Goal: Task Accomplishment & Management: Use online tool/utility

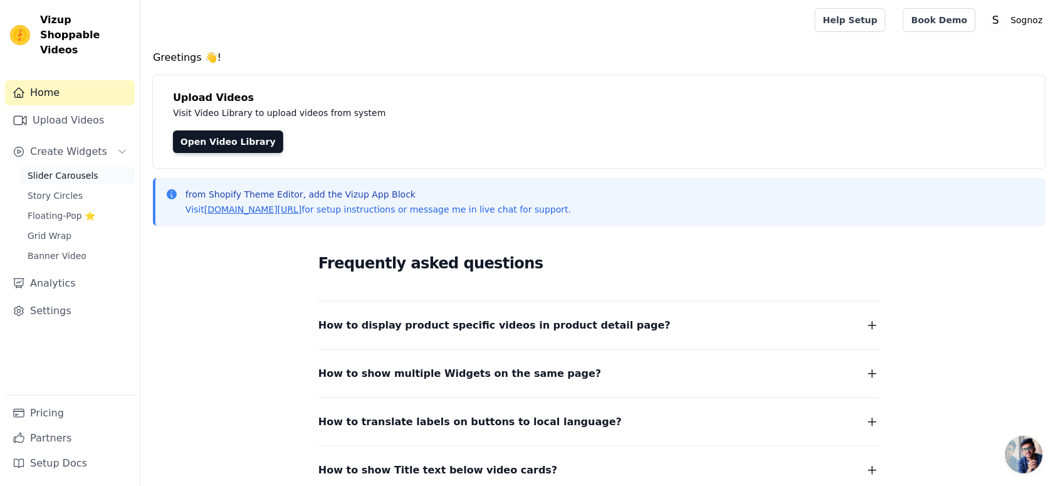
click at [55, 169] on span "Slider Carousels" at bounding box center [63, 175] width 71 height 13
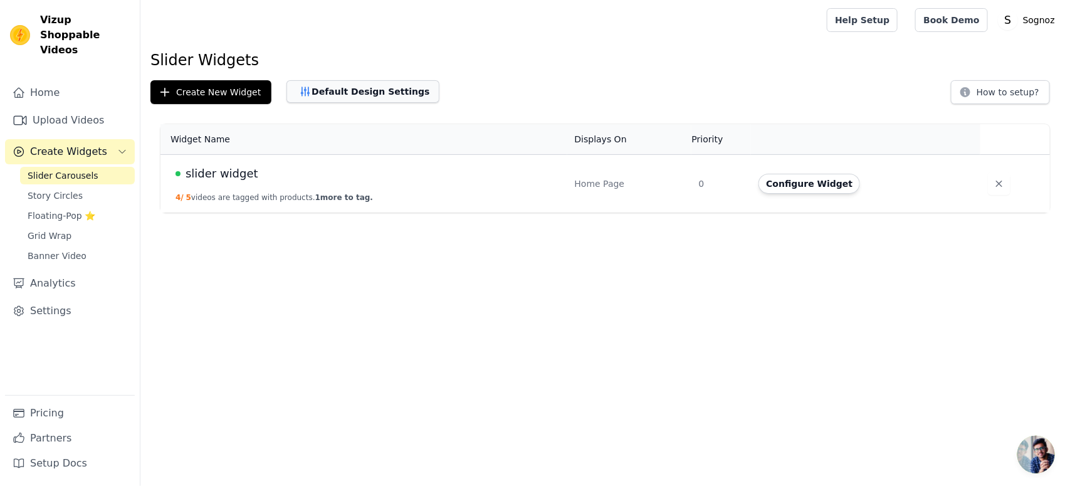
click at [333, 92] on button "Default Design Settings" at bounding box center [362, 91] width 153 height 23
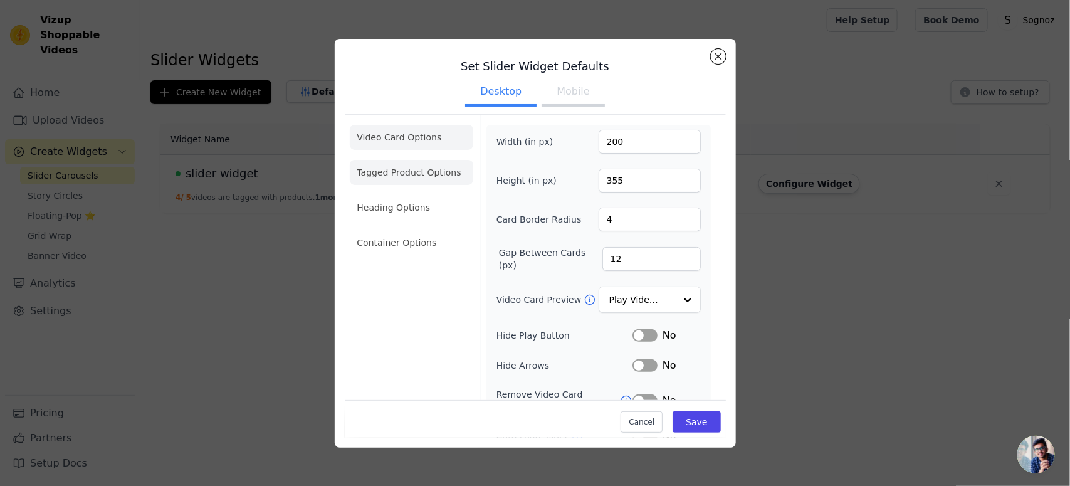
click at [394, 177] on li "Tagged Product Options" at bounding box center [411, 172] width 123 height 25
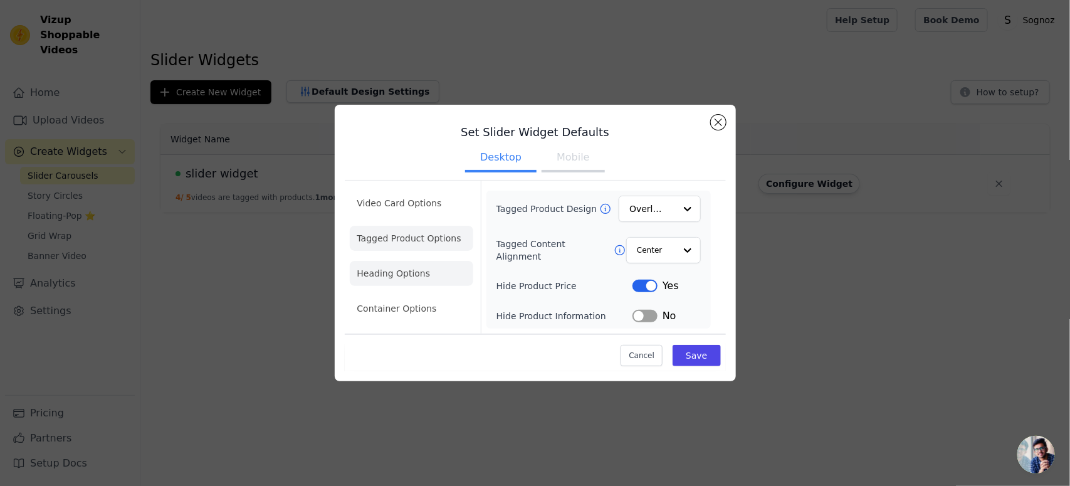
click at [384, 268] on li "Heading Options" at bounding box center [411, 273] width 123 height 25
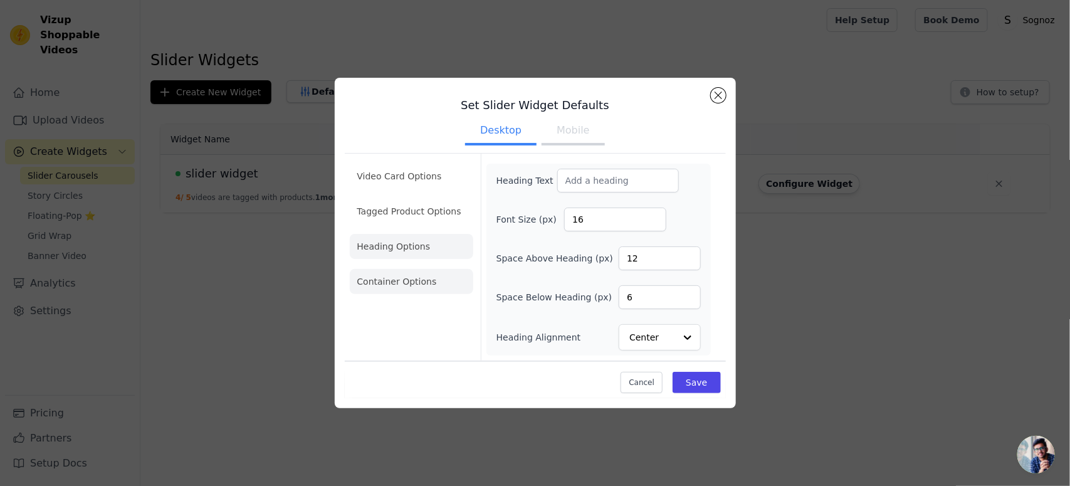
click at [364, 276] on li "Container Options" at bounding box center [411, 281] width 123 height 25
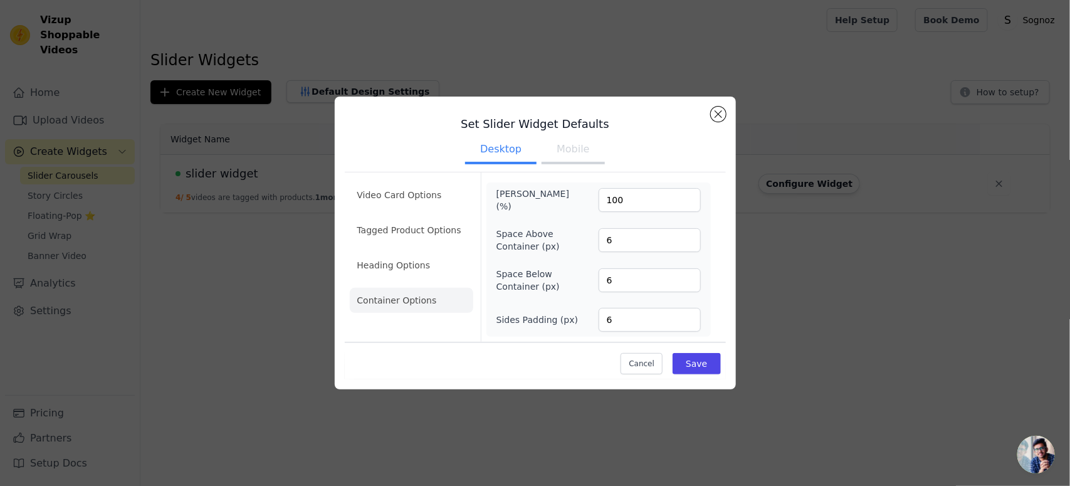
click at [568, 148] on button "Mobile" at bounding box center [573, 151] width 63 height 28
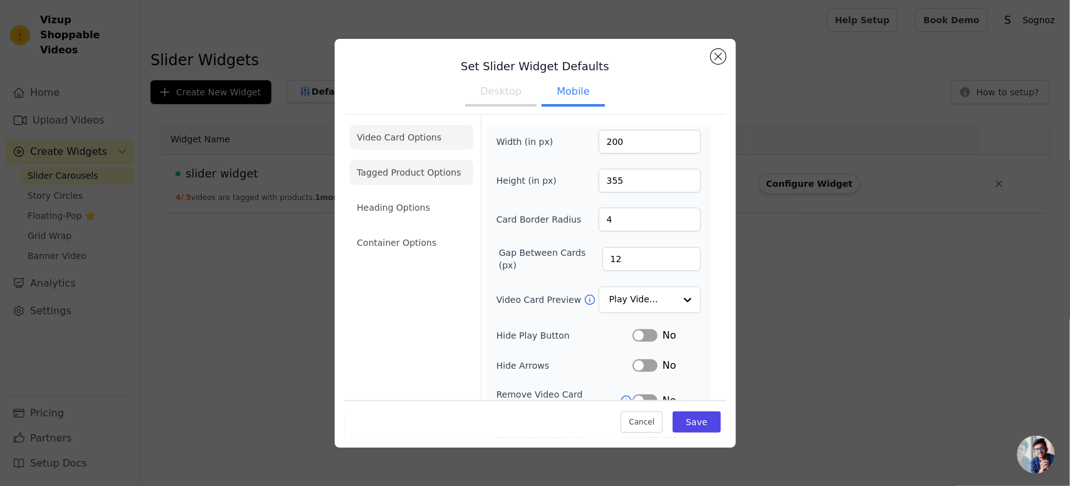
click at [383, 167] on li "Tagged Product Options" at bounding box center [411, 172] width 123 height 25
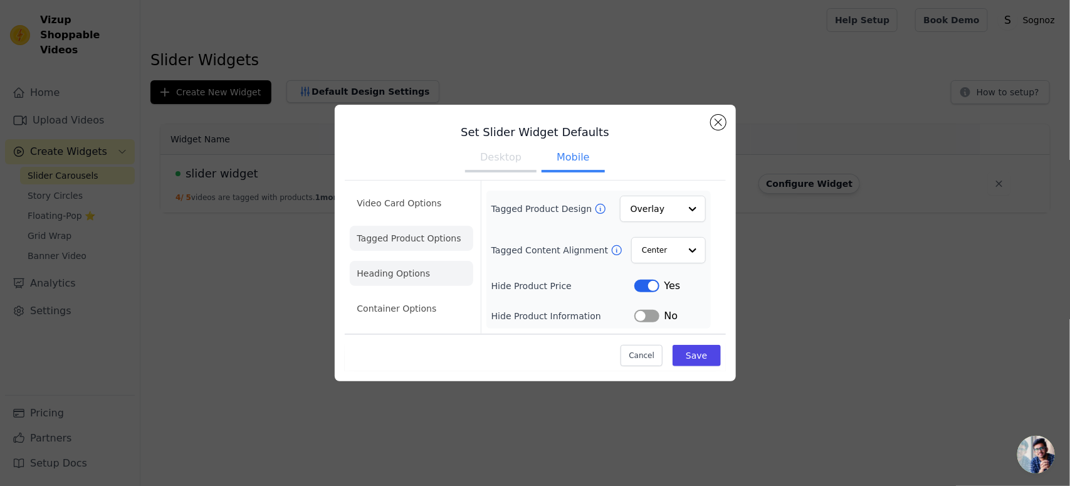
click at [380, 263] on li "Heading Options" at bounding box center [411, 273] width 123 height 25
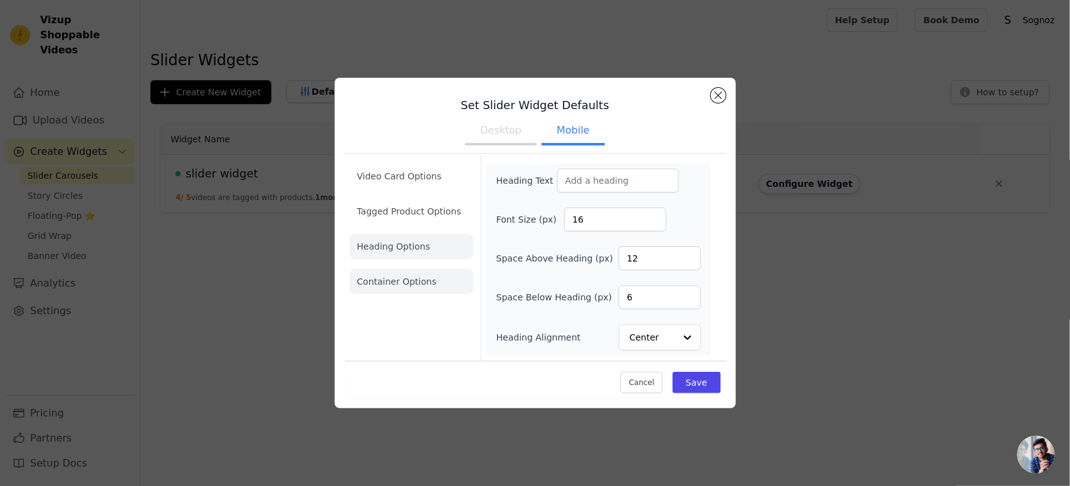
click at [389, 282] on li "Container Options" at bounding box center [411, 281] width 123 height 25
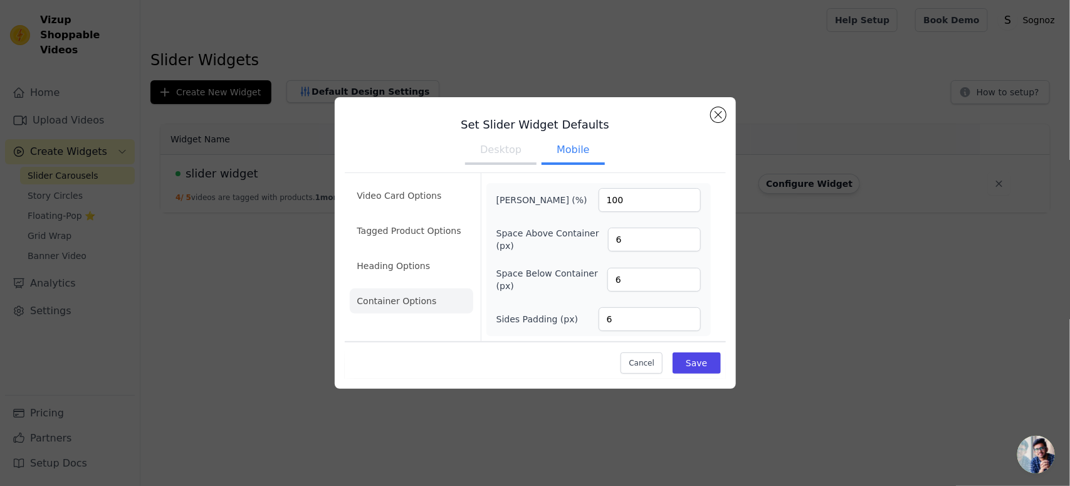
click at [492, 155] on button "Desktop" at bounding box center [500, 151] width 71 height 28
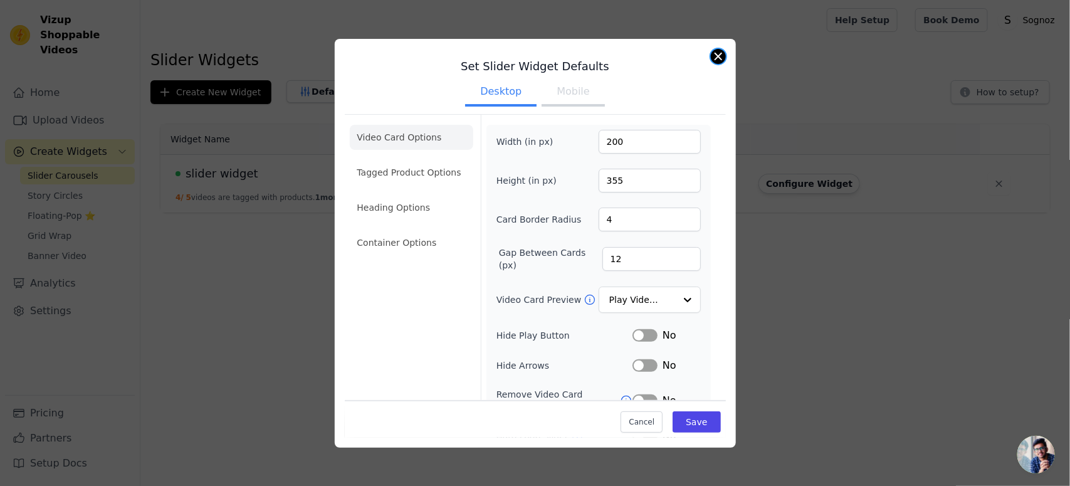
click at [719, 53] on button "Close modal" at bounding box center [718, 56] width 15 height 15
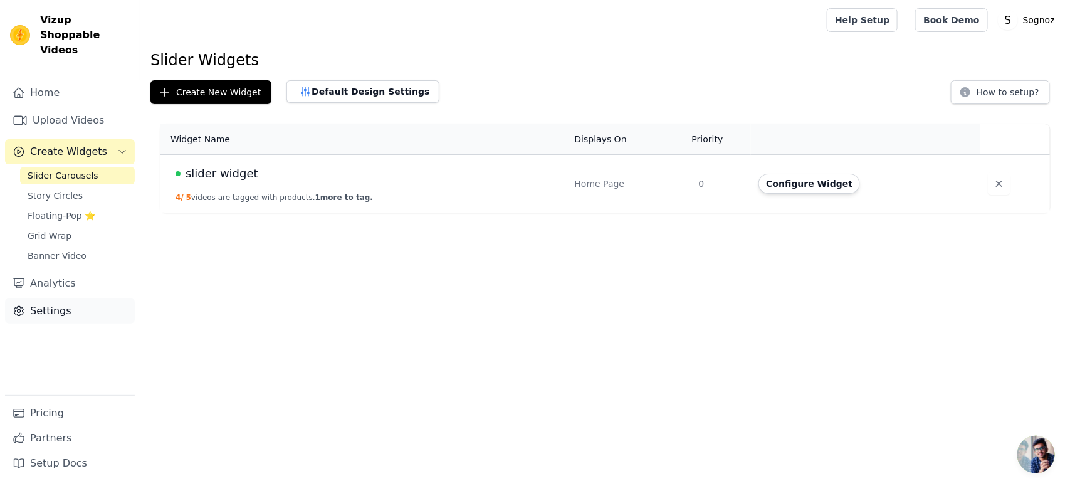
click at [51, 298] on link "Settings" at bounding box center [70, 310] width 130 height 25
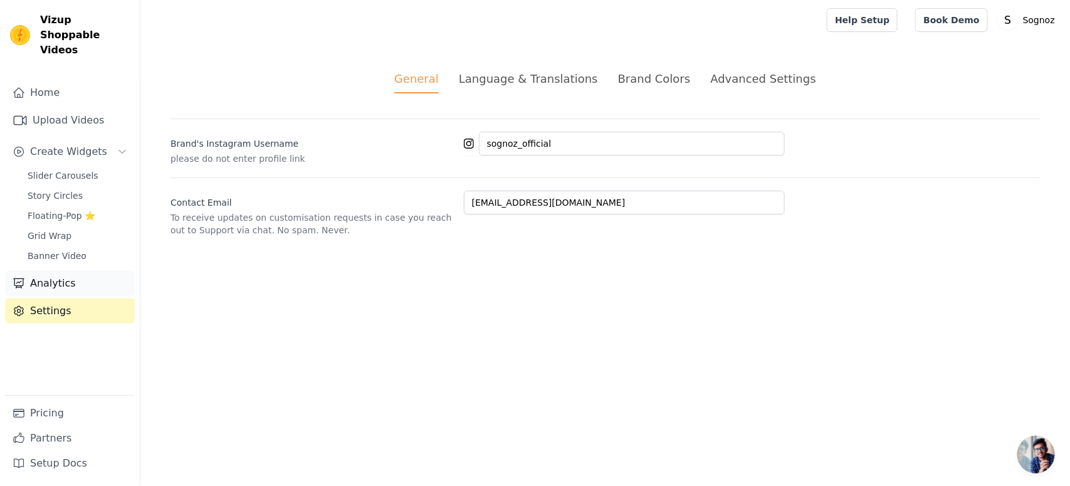
click at [41, 271] on link "Analytics" at bounding box center [70, 283] width 130 height 25
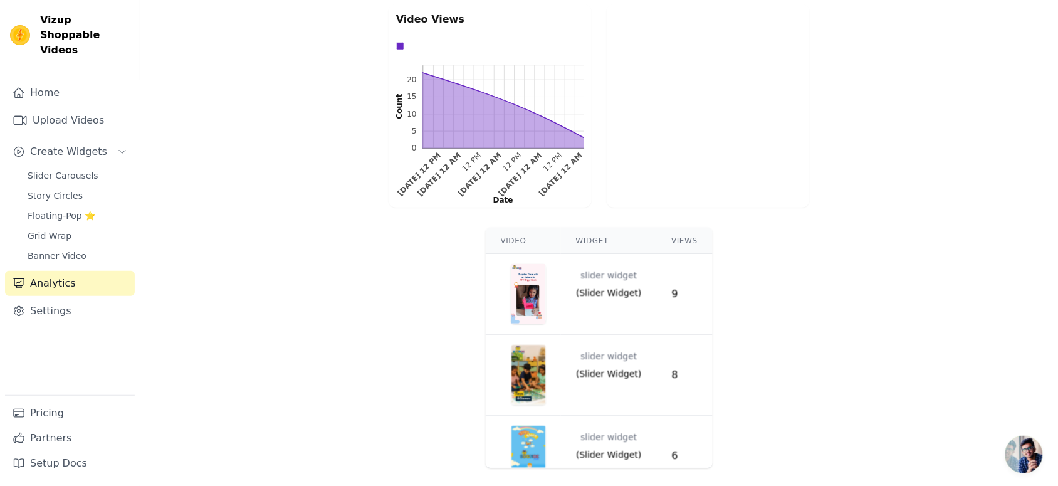
scroll to position [190, 0]
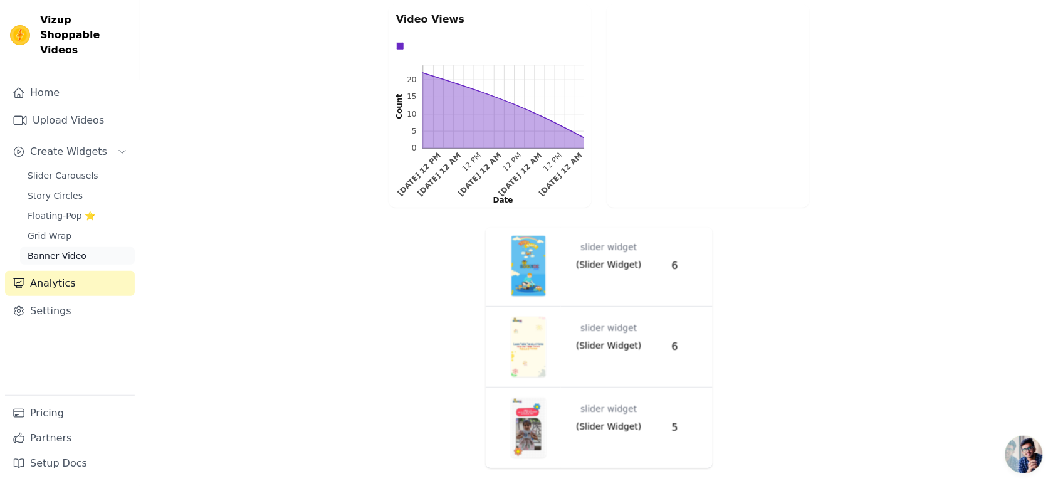
click at [39, 249] on span "Banner Video" at bounding box center [57, 255] width 59 height 13
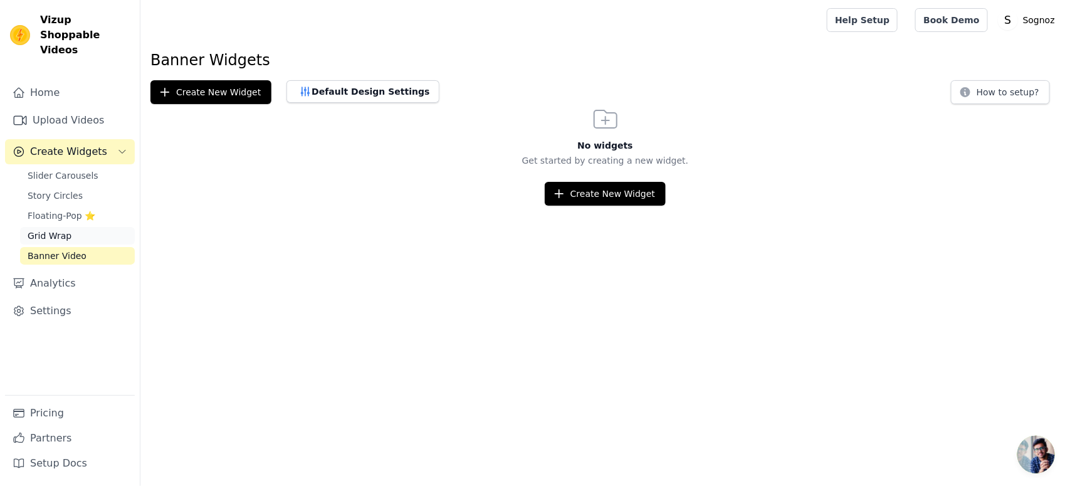
click at [51, 229] on span "Grid Wrap" at bounding box center [50, 235] width 44 height 13
click at [56, 209] on span "Floating-Pop ⭐" at bounding box center [62, 215] width 68 height 13
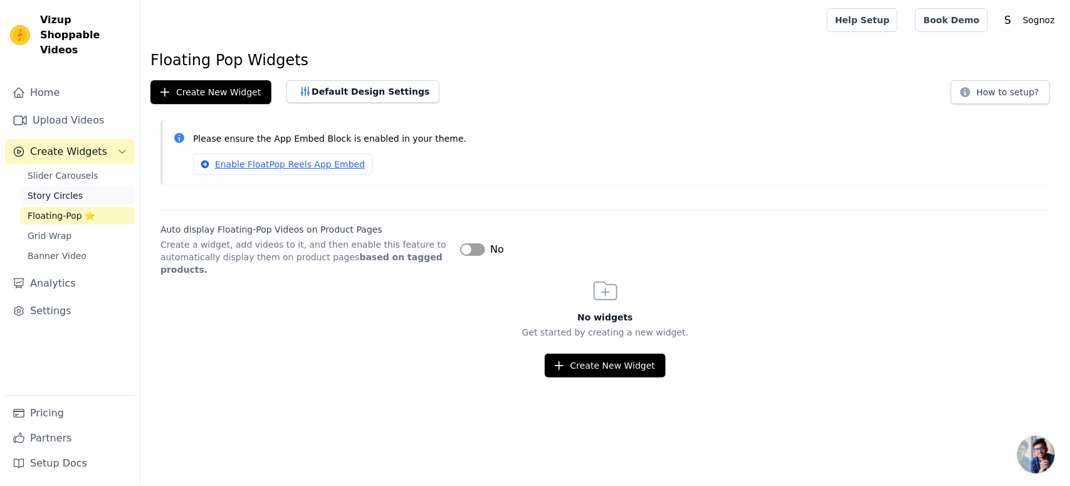
click at [56, 189] on span "Story Circles" at bounding box center [55, 195] width 55 height 13
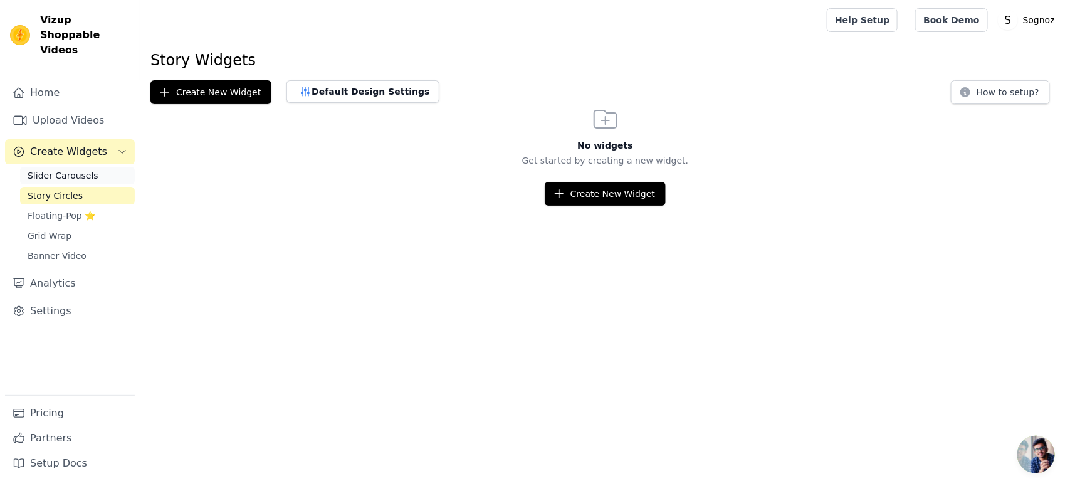
click at [50, 169] on span "Slider Carousels" at bounding box center [63, 175] width 71 height 13
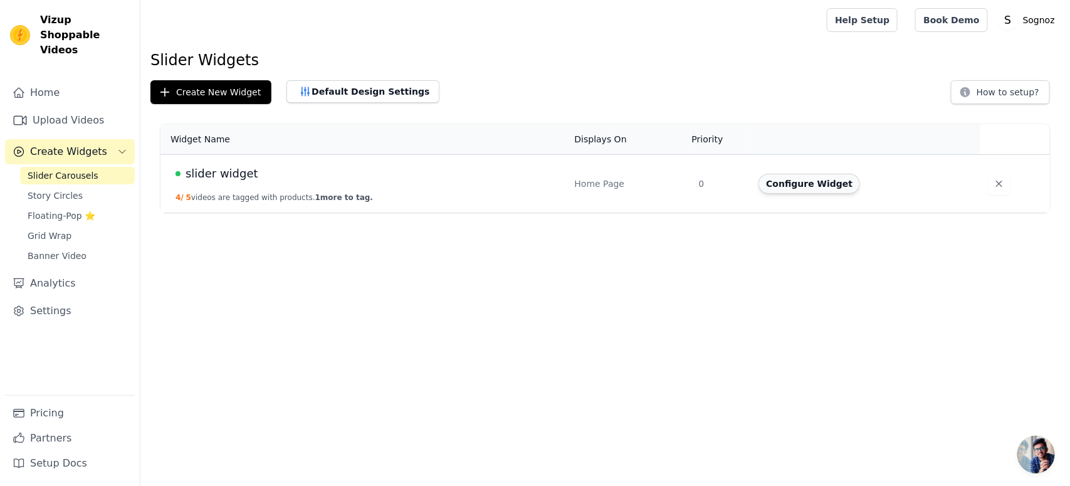
click at [792, 186] on button "Configure Widget" at bounding box center [810, 184] width 102 height 20
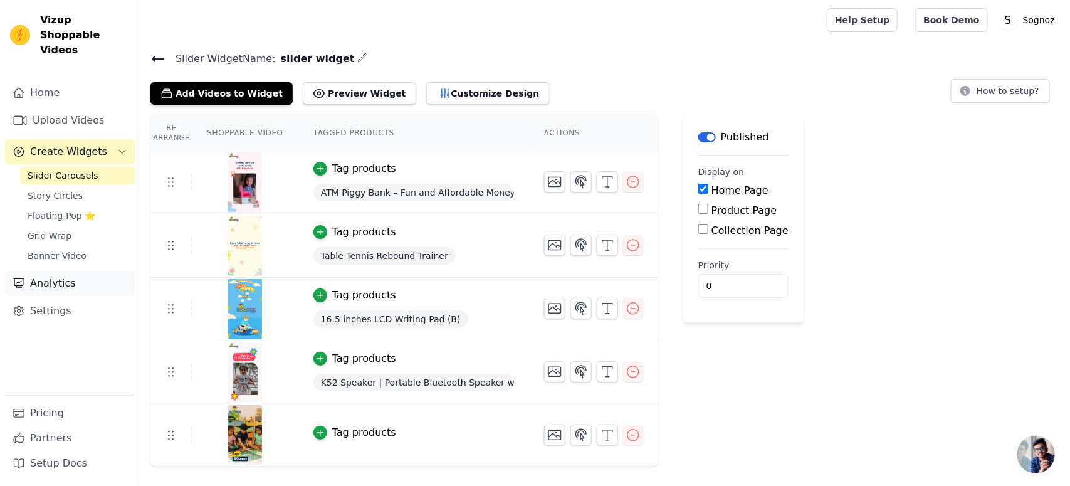
click at [46, 271] on link "Analytics" at bounding box center [70, 283] width 130 height 25
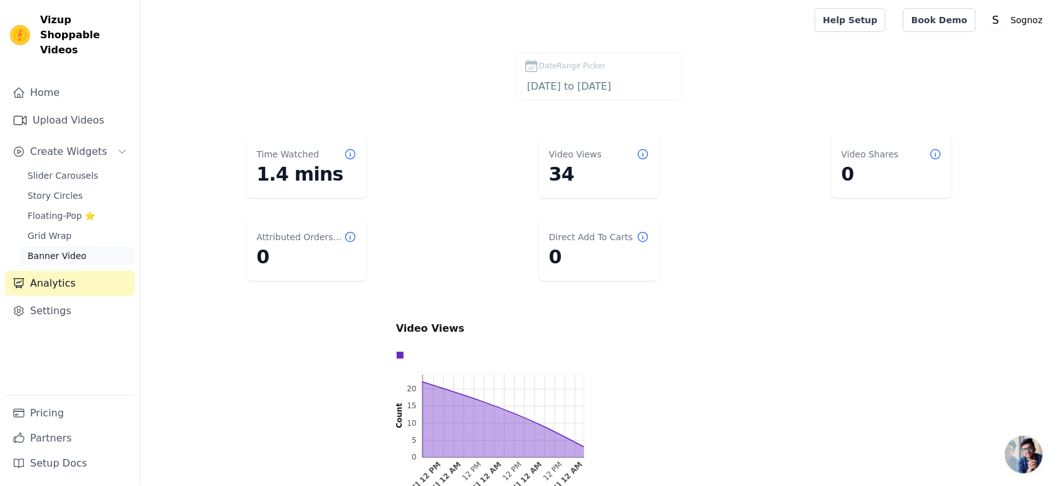
click at [43, 249] on span "Banner Video" at bounding box center [57, 255] width 59 height 13
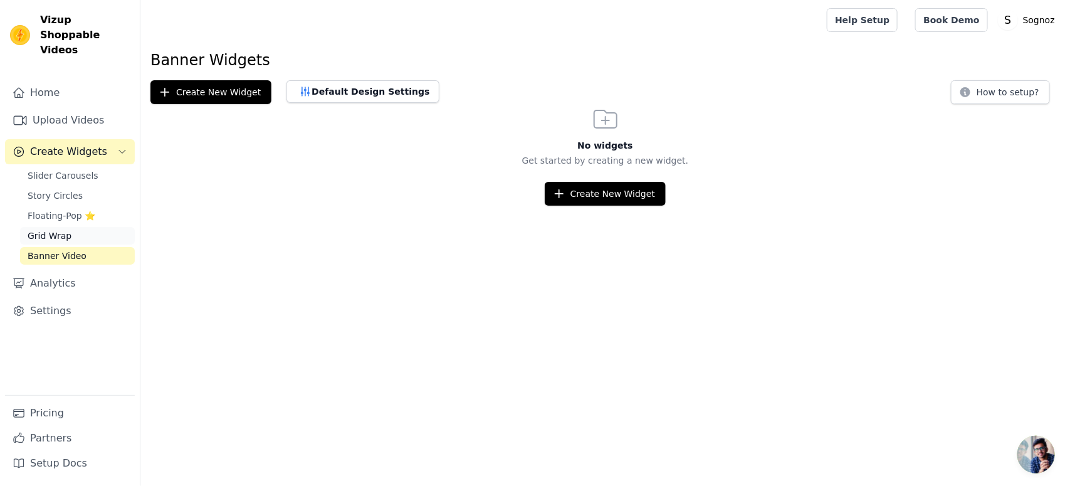
click at [39, 227] on link "Grid Wrap" at bounding box center [77, 236] width 115 height 18
click at [36, 209] on span "Floating-Pop ⭐" at bounding box center [62, 215] width 68 height 13
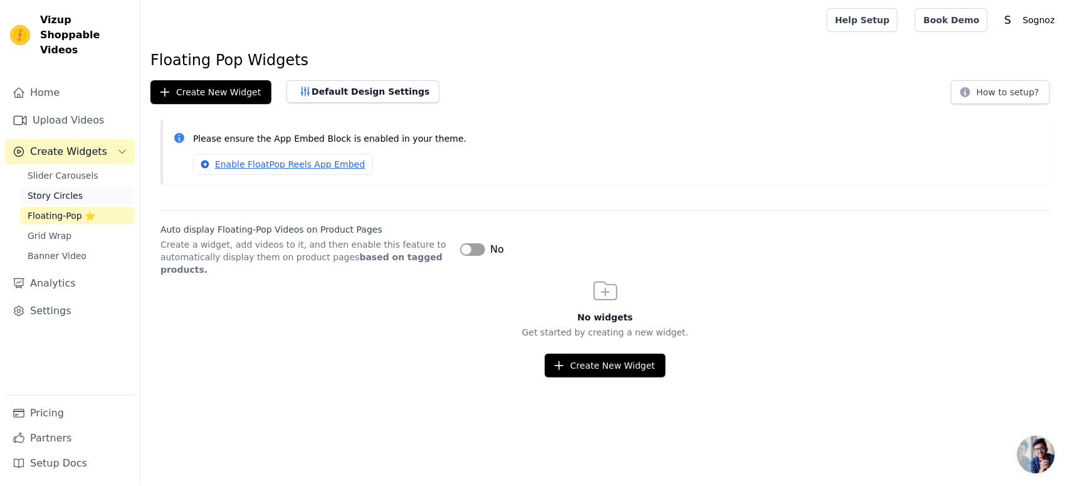
click at [43, 189] on span "Story Circles" at bounding box center [55, 195] width 55 height 13
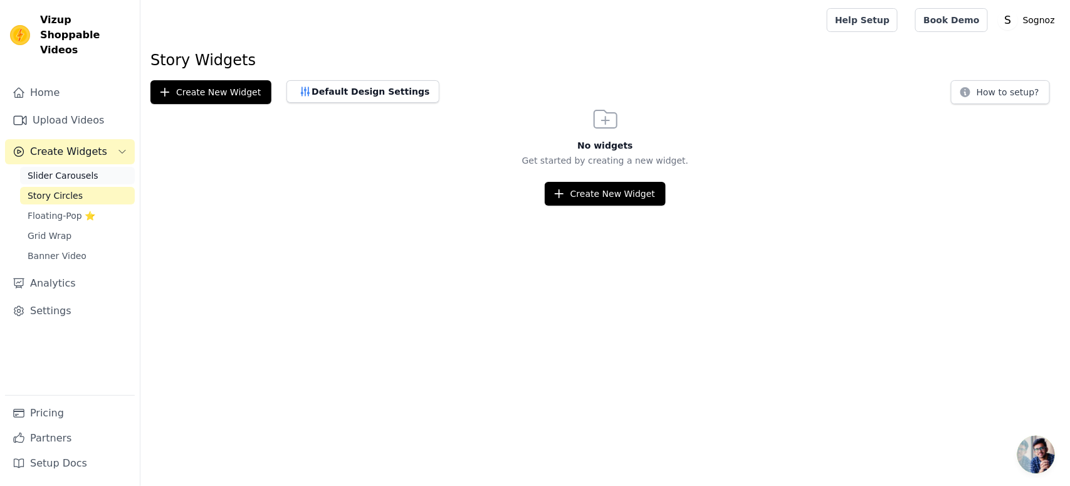
click at [51, 169] on span "Slider Carousels" at bounding box center [63, 175] width 71 height 13
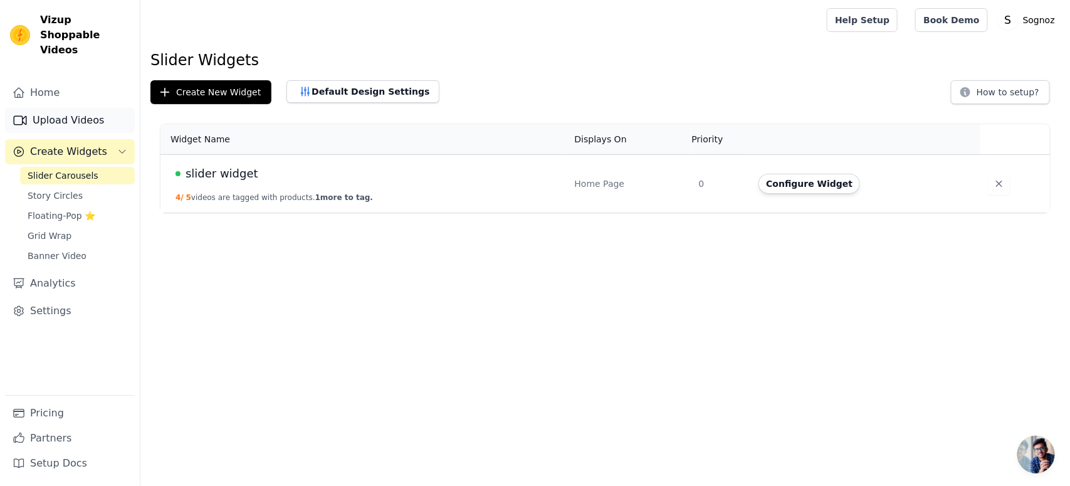
click at [50, 108] on link "Upload Videos" at bounding box center [70, 120] width 130 height 25
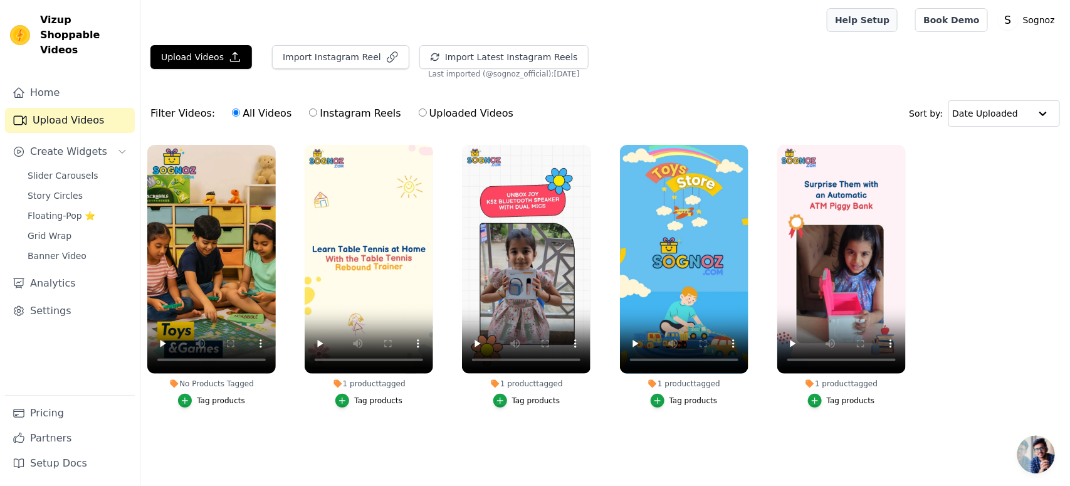
click at [898, 20] on link "Help Setup" at bounding box center [862, 20] width 71 height 24
click at [44, 169] on span "Slider Carousels" at bounding box center [63, 175] width 71 height 13
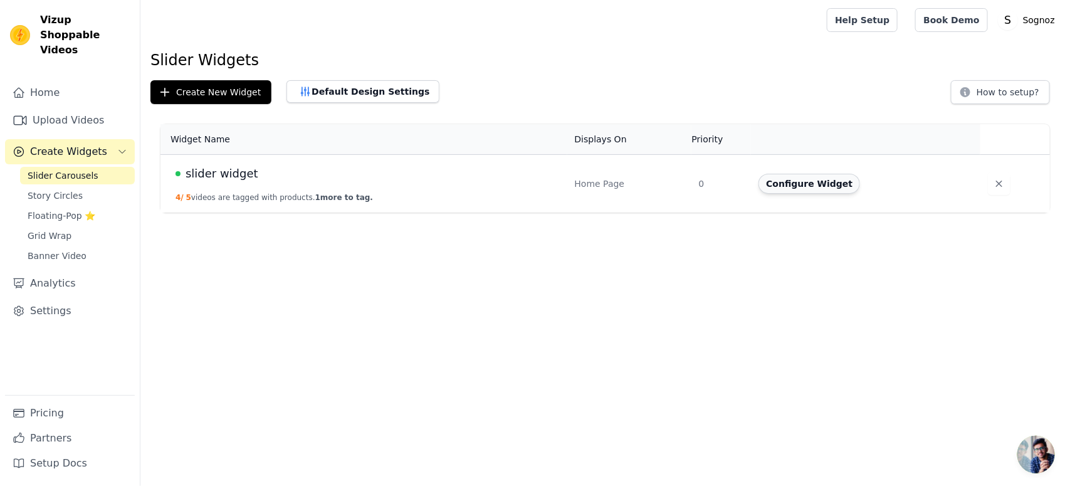
click at [813, 182] on button "Configure Widget" at bounding box center [810, 184] width 102 height 20
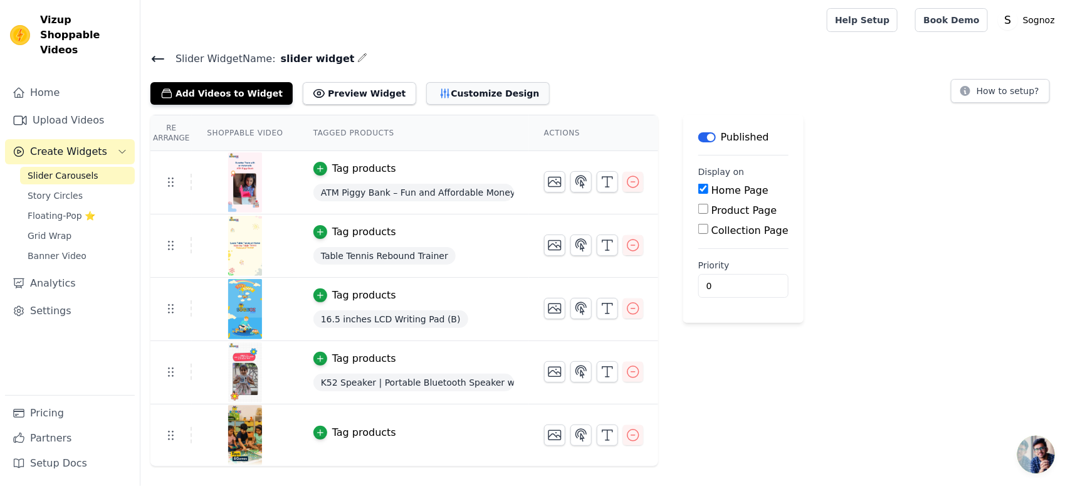
click at [447, 94] on button "Customize Design" at bounding box center [487, 93] width 123 height 23
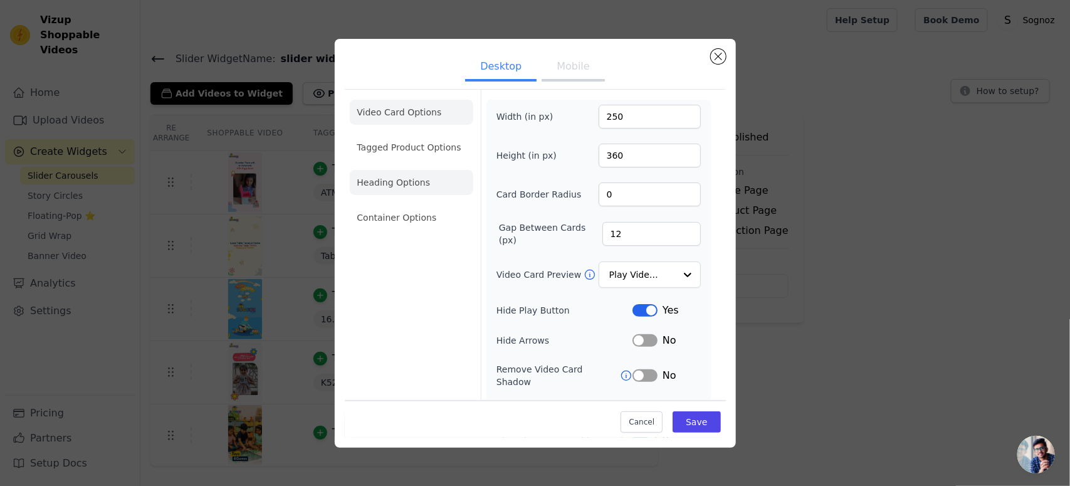
click at [386, 183] on li "Heading Options" at bounding box center [411, 182] width 123 height 25
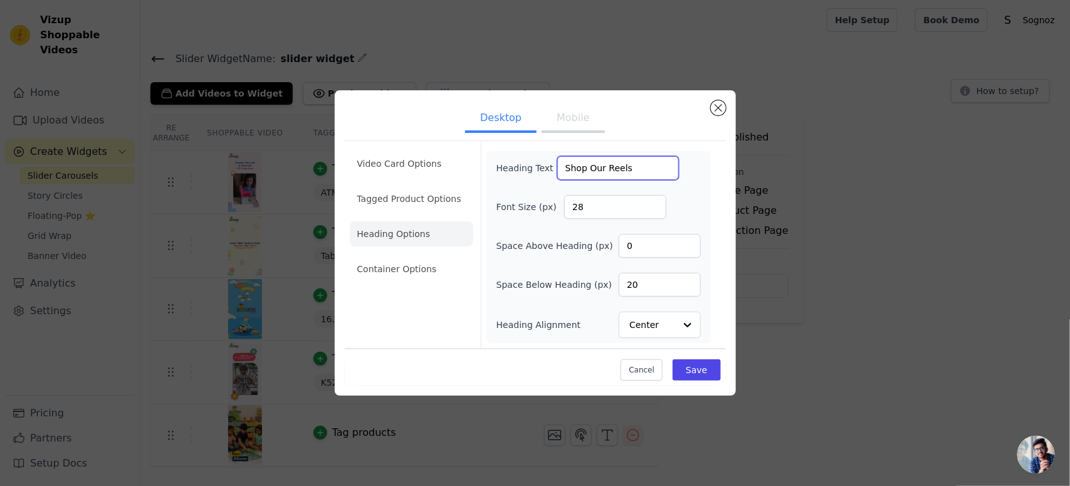
click at [599, 167] on input "Shop Our Reels" at bounding box center [618, 168] width 122 height 24
click at [606, 164] on input "Shop Our Reels" at bounding box center [618, 168] width 122 height 24
paste input "Browse Our Latest"
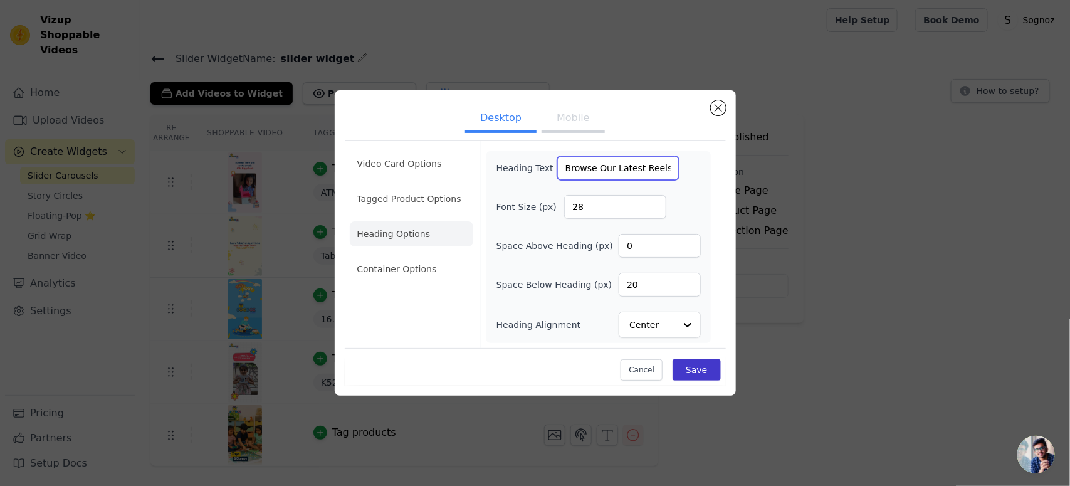
type input "Browse Our Latest Reels"
click at [691, 374] on button "Save" at bounding box center [697, 369] width 48 height 21
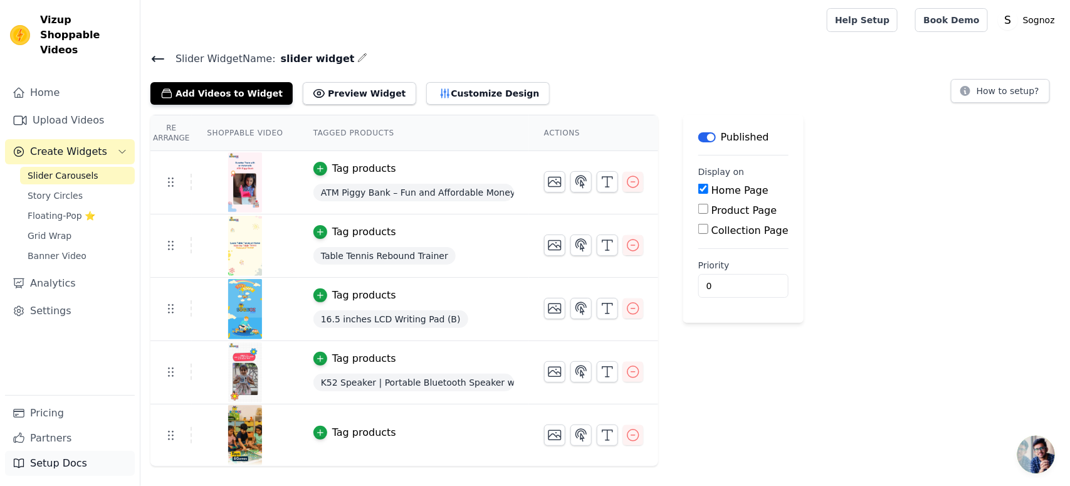
click at [51, 464] on link "Setup Docs" at bounding box center [70, 463] width 130 height 25
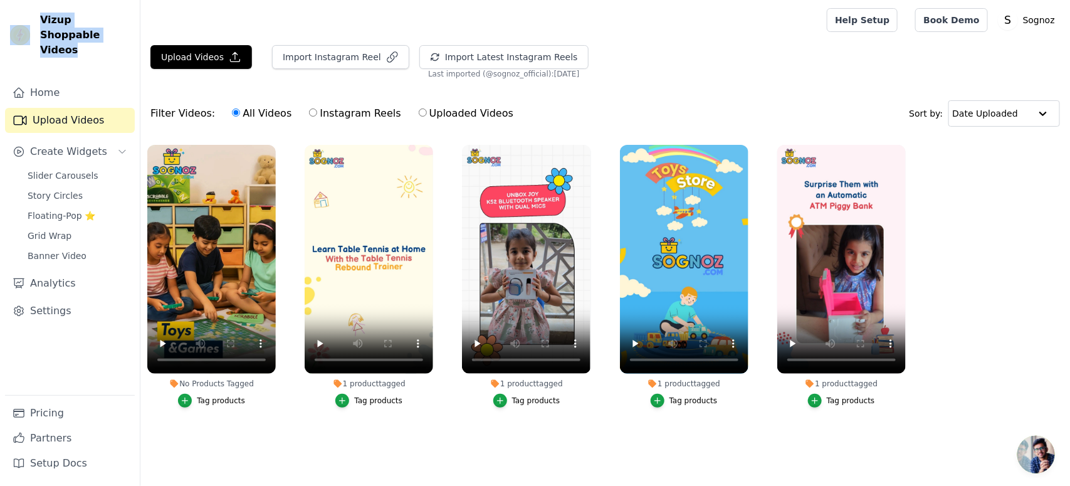
drag, startPoint x: 80, startPoint y: 39, endPoint x: 30, endPoint y: 23, distance: 52.7
click at [30, 23] on div "Vizup Shoppable Videos" at bounding box center [70, 35] width 140 height 45
copy div "Vizup Shoppable Videos"
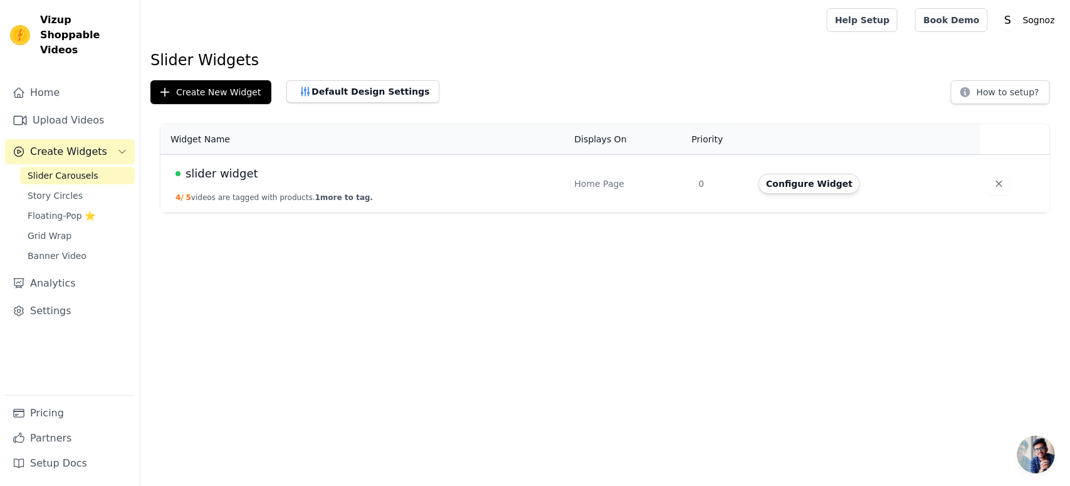
click at [193, 213] on html "Vizup Shoppable Videos Home Upload Videos Create Widgets Slider Carousels Story…" at bounding box center [535, 106] width 1070 height 213
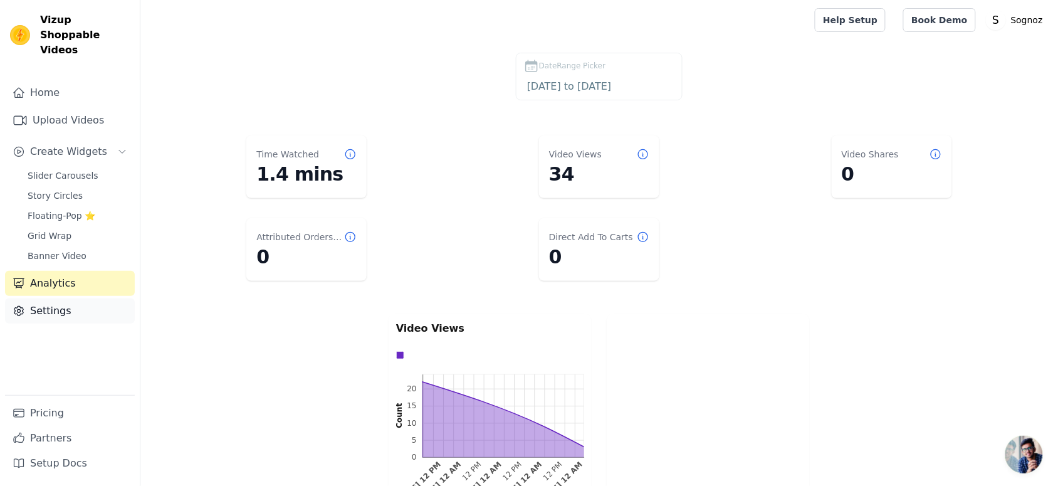
click at [22, 307] on icon "Sidebar" at bounding box center [18, 311] width 9 height 9
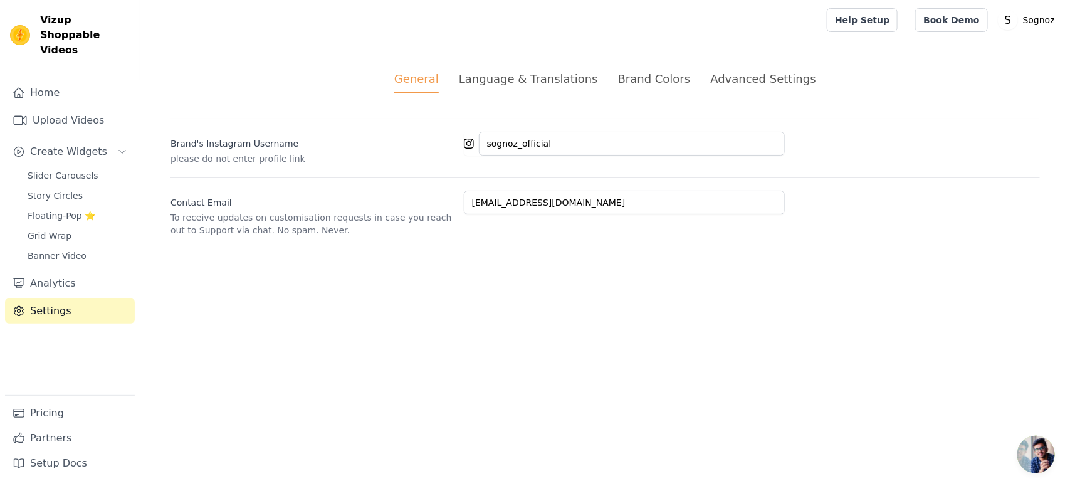
click at [536, 75] on div "Language & Translations" at bounding box center [528, 78] width 139 height 17
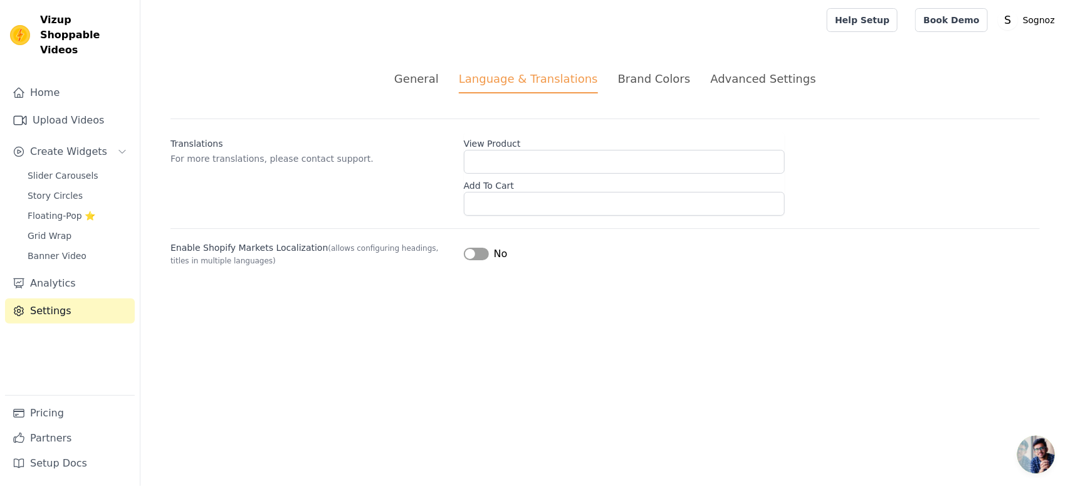
click at [647, 74] on div "Brand Colors" at bounding box center [654, 78] width 73 height 17
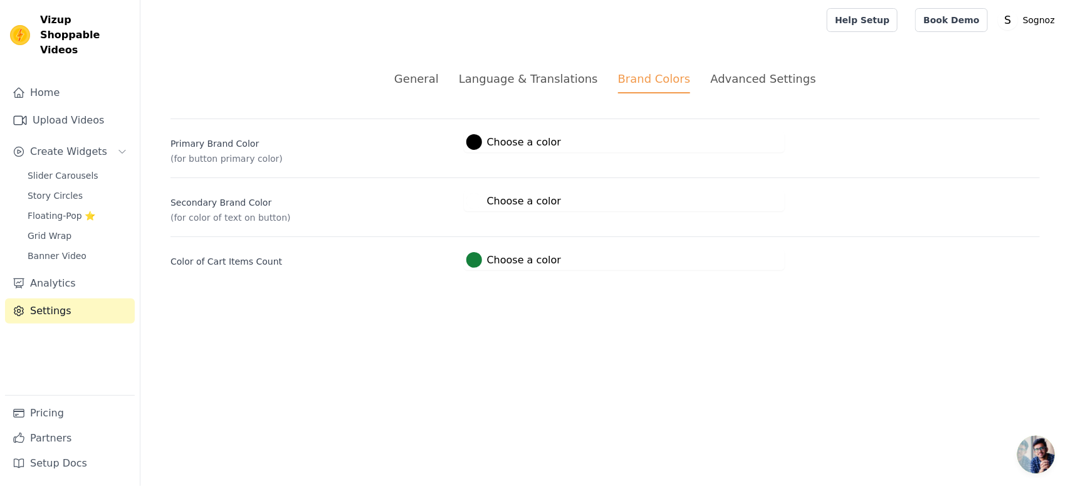
click at [738, 78] on div "Advanced Settings" at bounding box center [762, 78] width 105 height 17
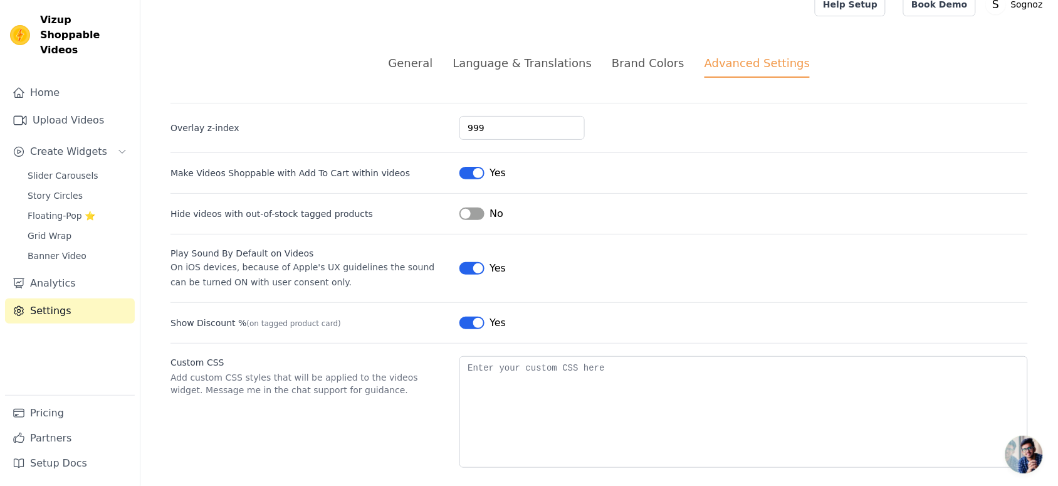
scroll to position [28, 0]
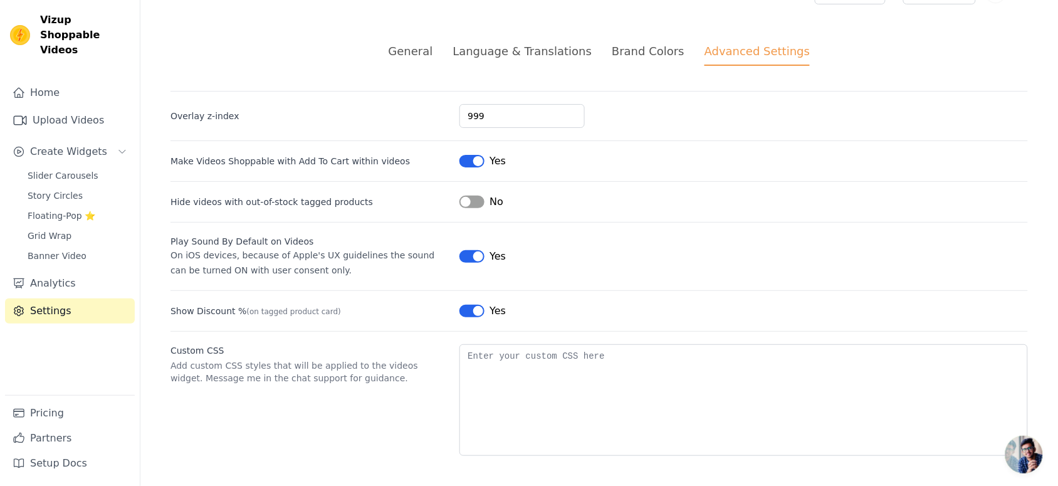
click at [661, 48] on div "Brand Colors" at bounding box center [648, 51] width 73 height 17
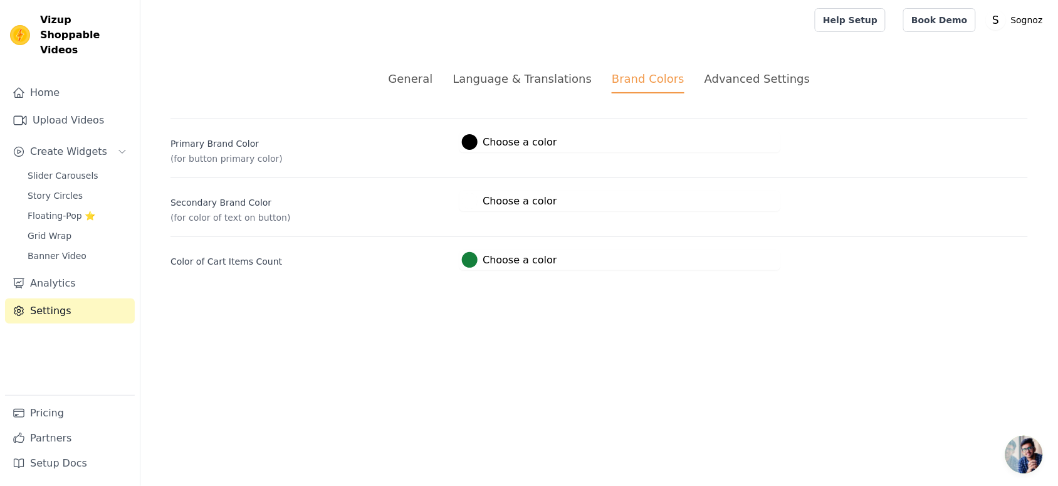
scroll to position [0, 0]
click at [525, 83] on div "Language & Translations" at bounding box center [528, 78] width 139 height 17
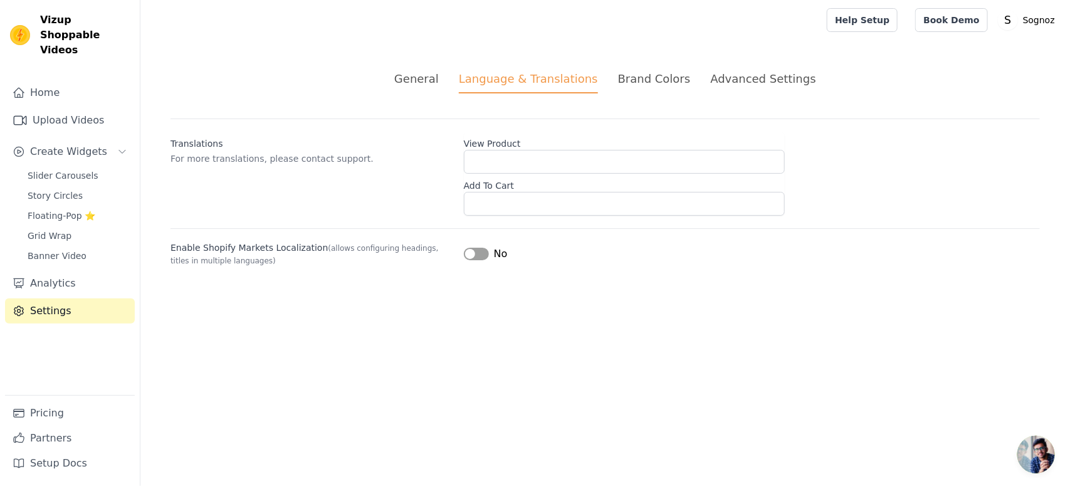
click at [419, 79] on div "General" at bounding box center [416, 78] width 45 height 17
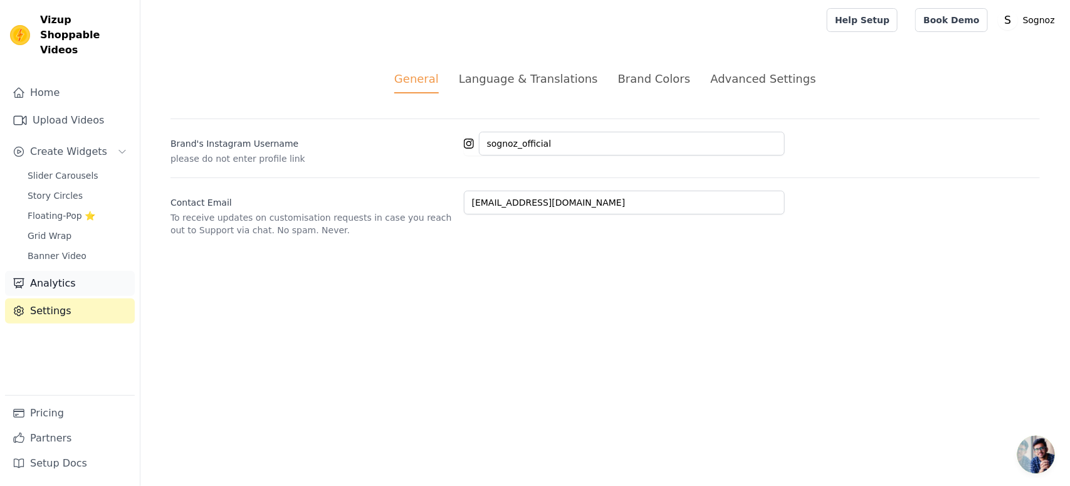
click at [51, 271] on link "Analytics" at bounding box center [70, 283] width 130 height 25
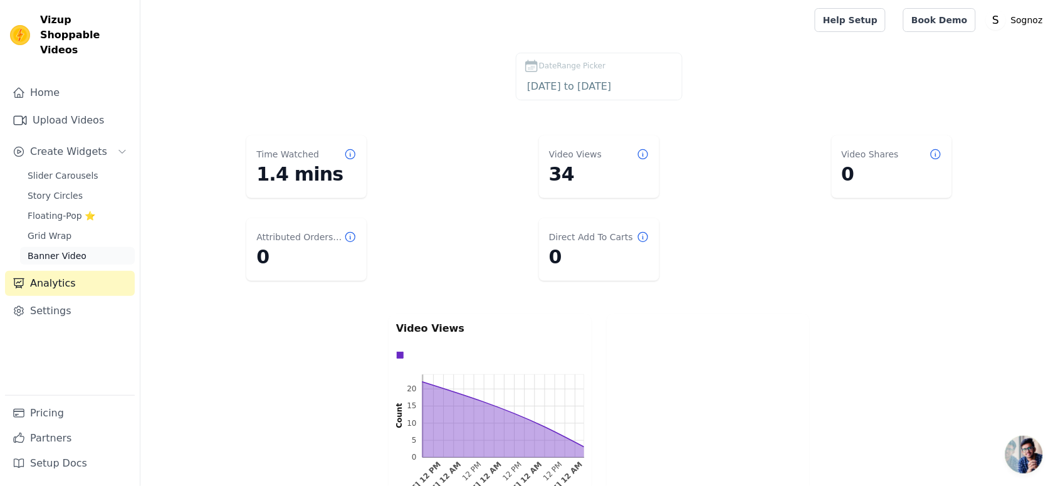
click at [41, 249] on span "Banner Video" at bounding box center [57, 255] width 59 height 13
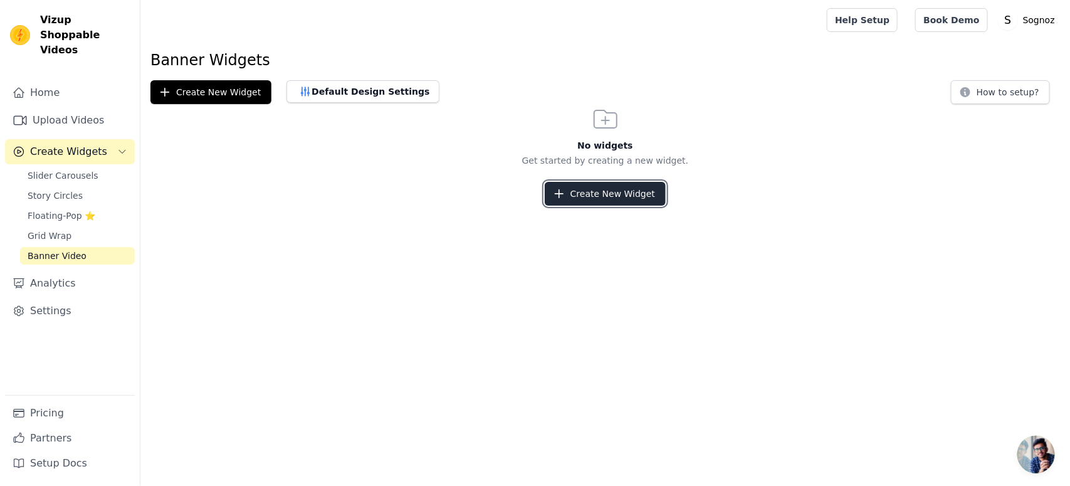
click at [577, 195] on button "Create New Widget" at bounding box center [605, 194] width 121 height 24
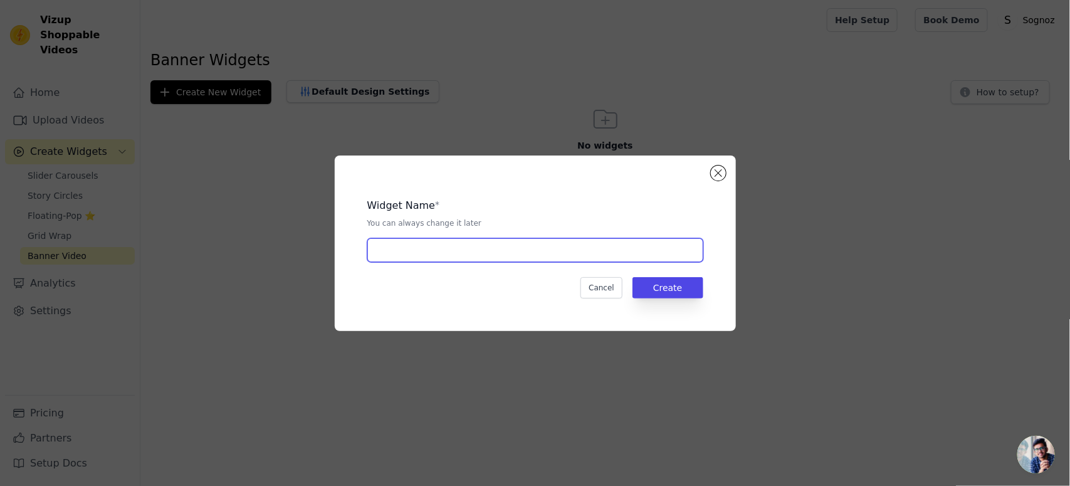
click at [500, 246] on input "text" at bounding box center [535, 250] width 336 height 24
type input "f"
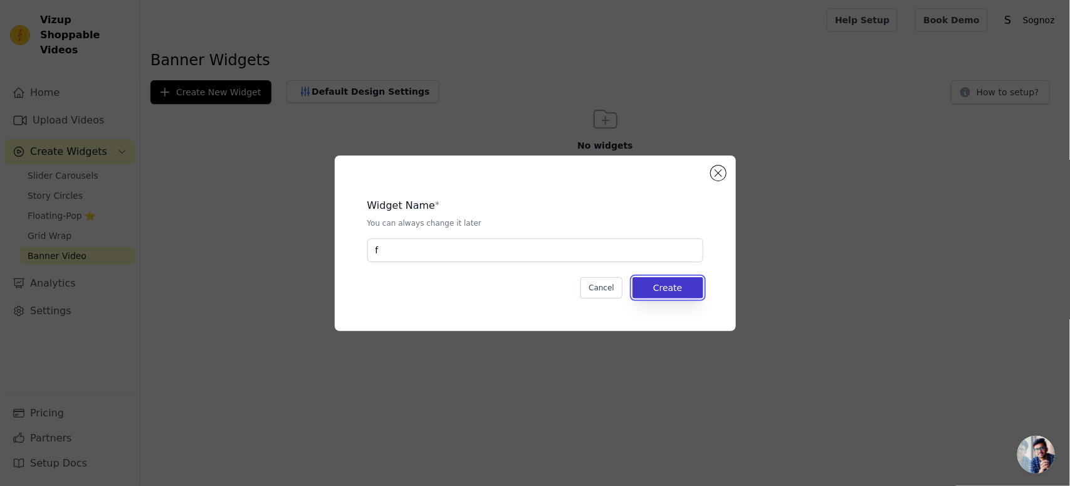
click at [688, 290] on button "Create" at bounding box center [668, 287] width 71 height 21
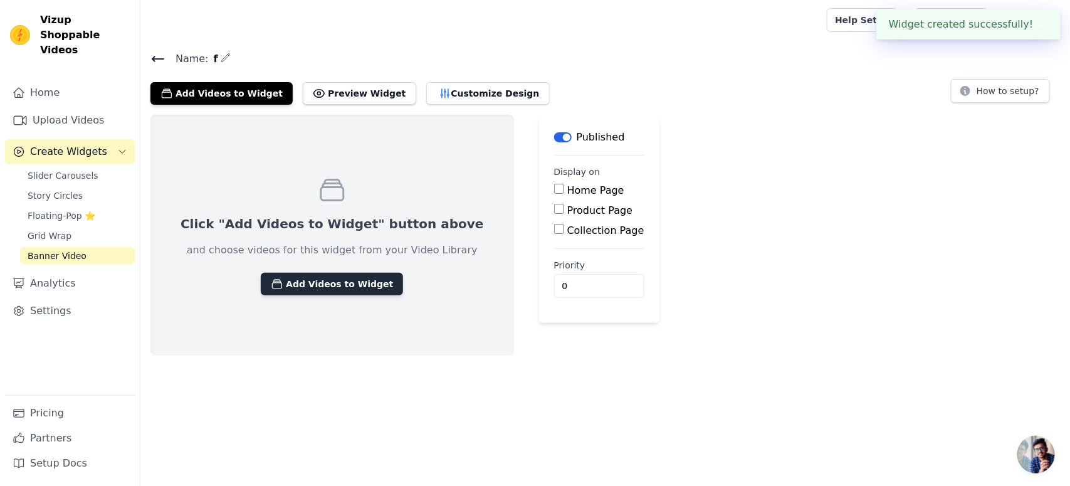
click at [289, 283] on button "Add Videos to Widget" at bounding box center [332, 284] width 142 height 23
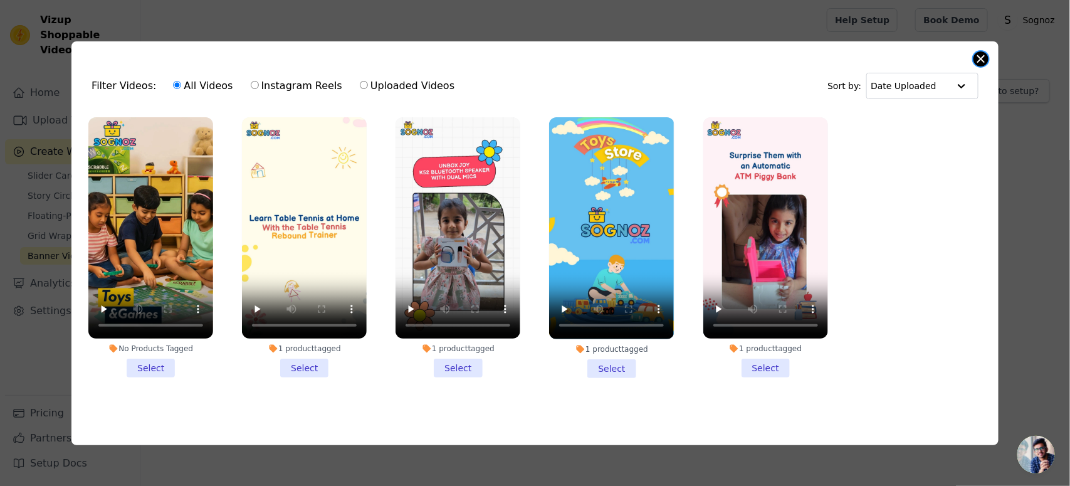
click at [985, 57] on button "Close modal" at bounding box center [981, 58] width 15 height 15
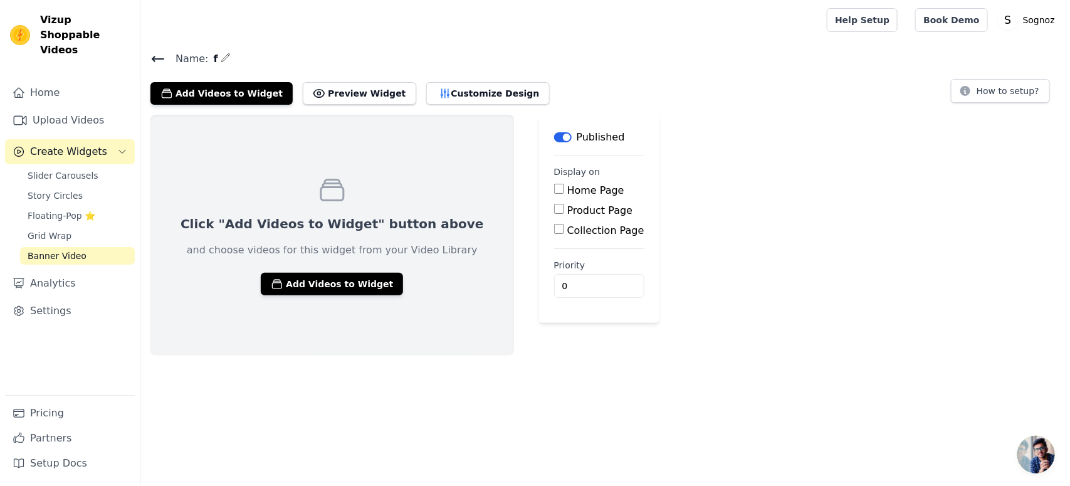
click at [155, 60] on icon at bounding box center [157, 58] width 15 height 15
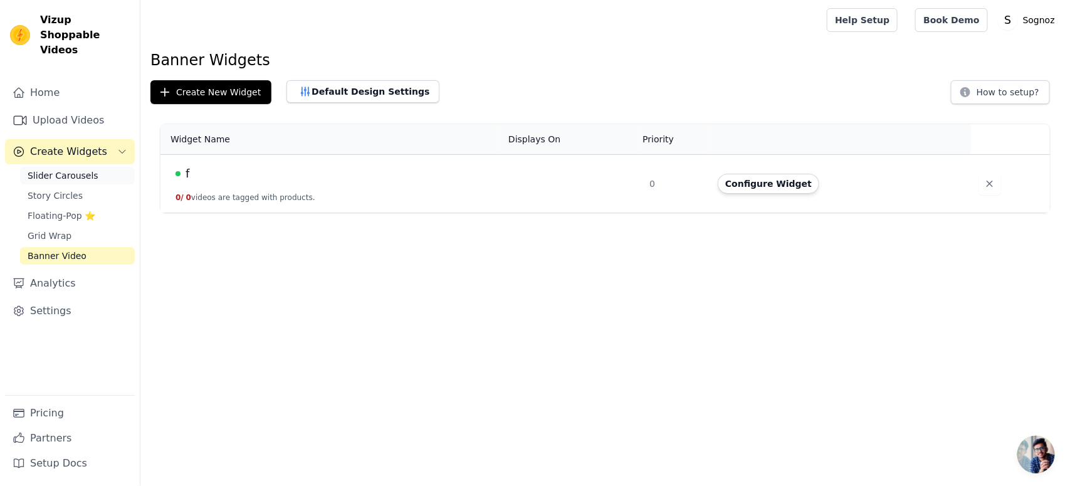
click at [45, 169] on span "Slider Carousels" at bounding box center [63, 175] width 71 height 13
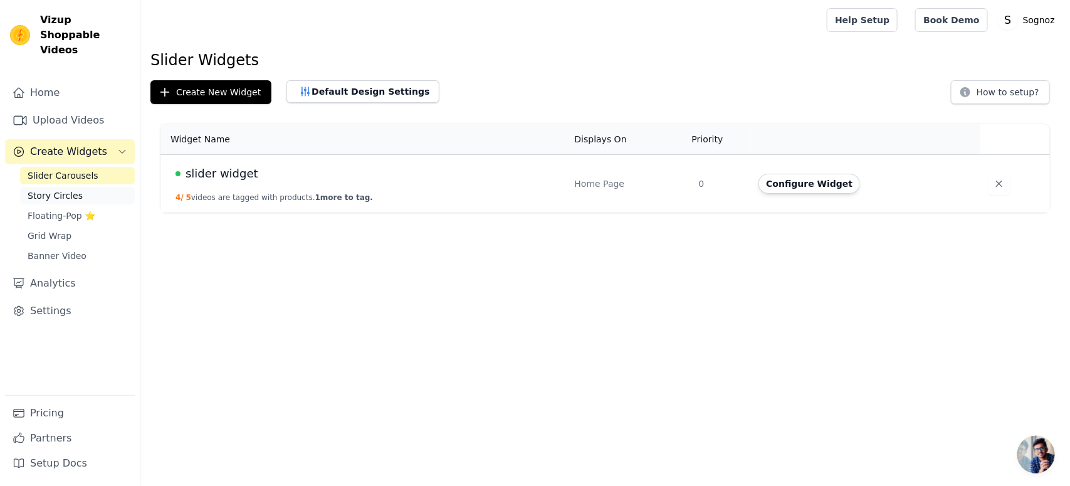
click at [50, 189] on span "Story Circles" at bounding box center [55, 195] width 55 height 13
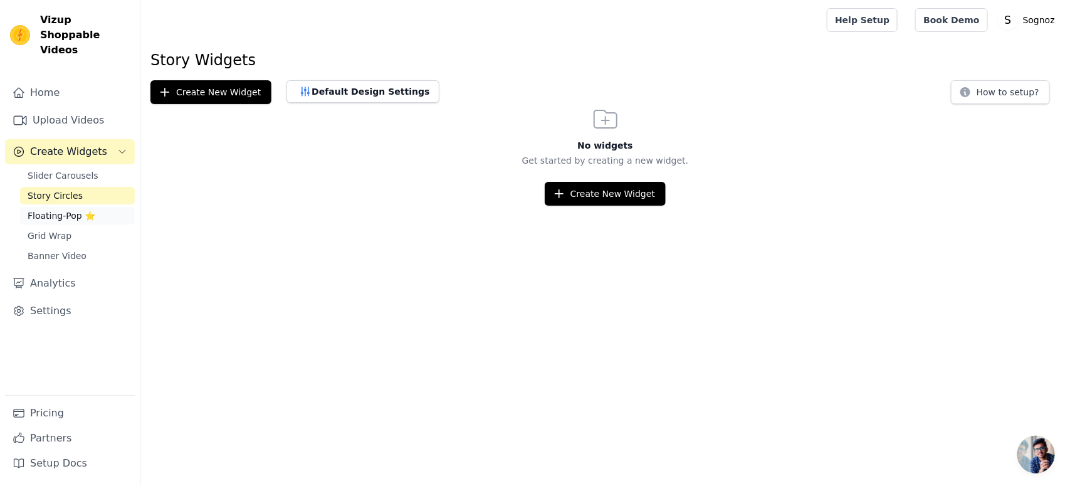
click at [55, 209] on span "Floating-Pop ⭐" at bounding box center [62, 215] width 68 height 13
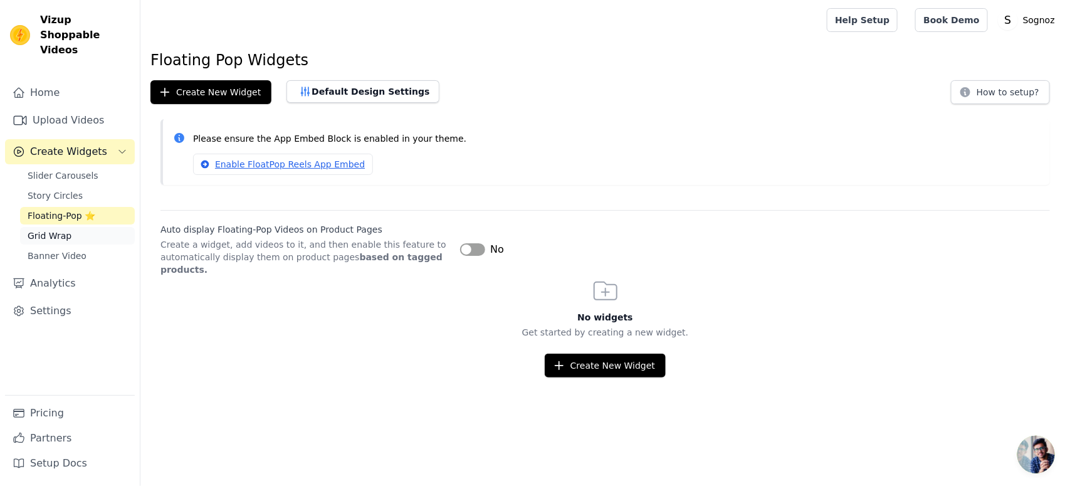
click at [48, 229] on span "Grid Wrap" at bounding box center [50, 235] width 44 height 13
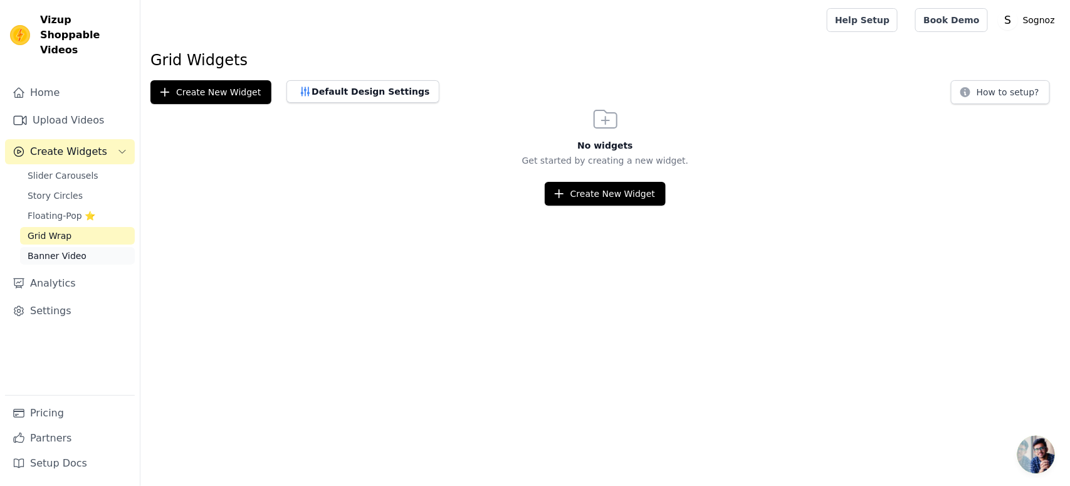
click at [45, 247] on link "Banner Video" at bounding box center [77, 256] width 115 height 18
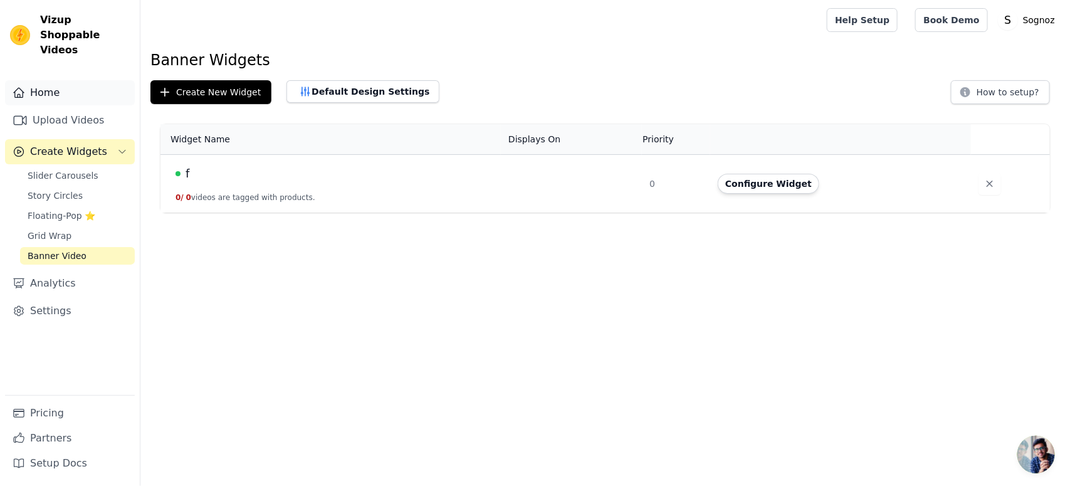
click at [45, 80] on link "Home" at bounding box center [70, 92] width 130 height 25
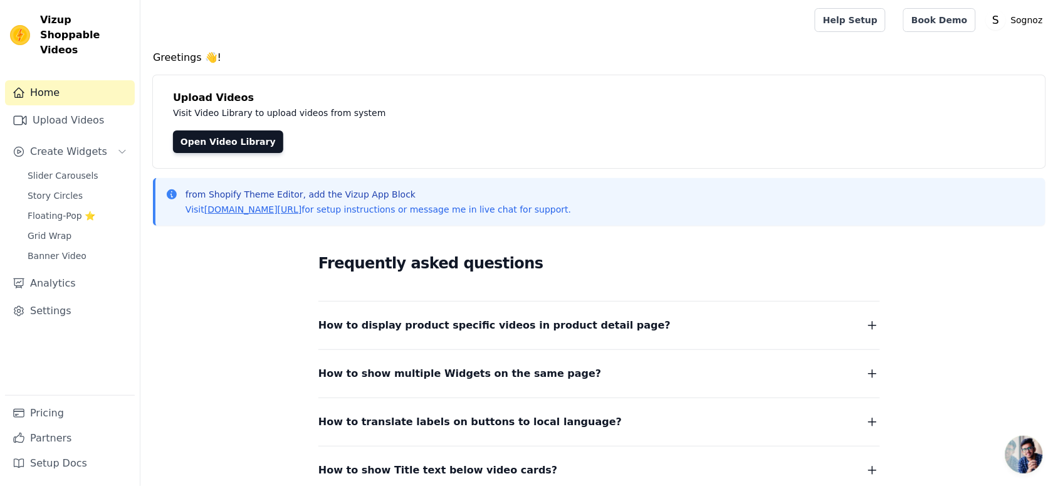
scroll to position [111, 0]
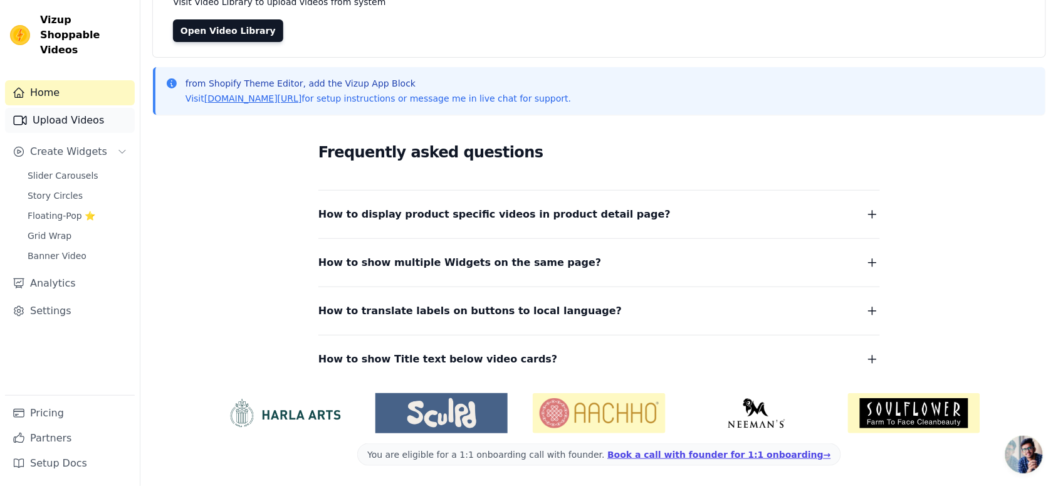
click at [55, 108] on link "Upload Videos" at bounding box center [70, 120] width 130 height 25
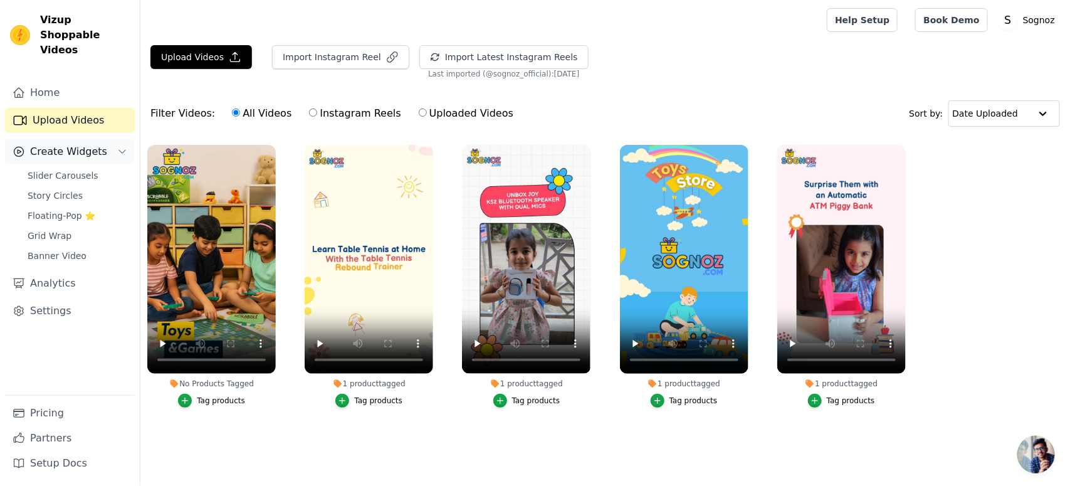
click at [58, 144] on span "Create Widgets" at bounding box center [68, 151] width 77 height 15
click at [54, 144] on span "Create Widgets" at bounding box center [68, 151] width 77 height 15
click at [53, 169] on span "Slider Carousels" at bounding box center [63, 175] width 71 height 13
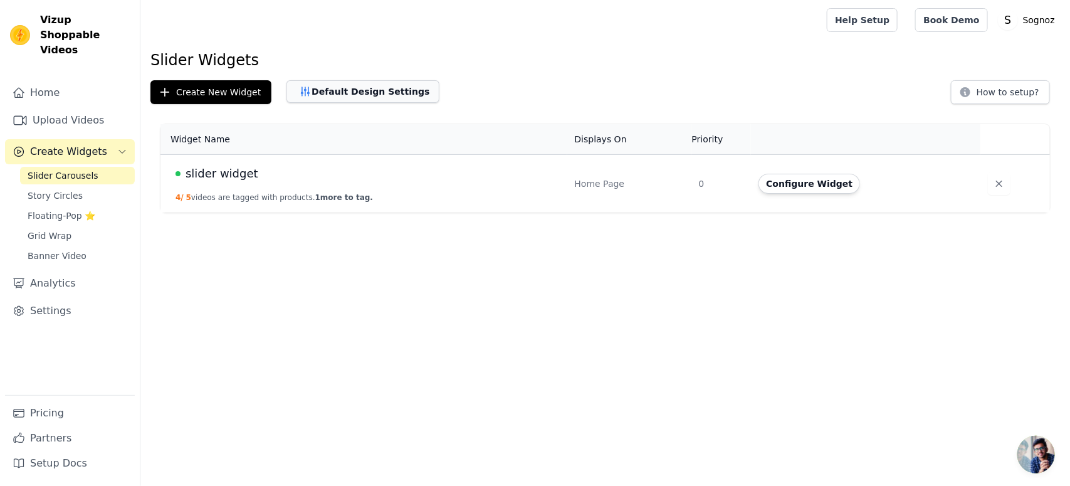
click at [345, 89] on button "Default Design Settings" at bounding box center [362, 91] width 153 height 23
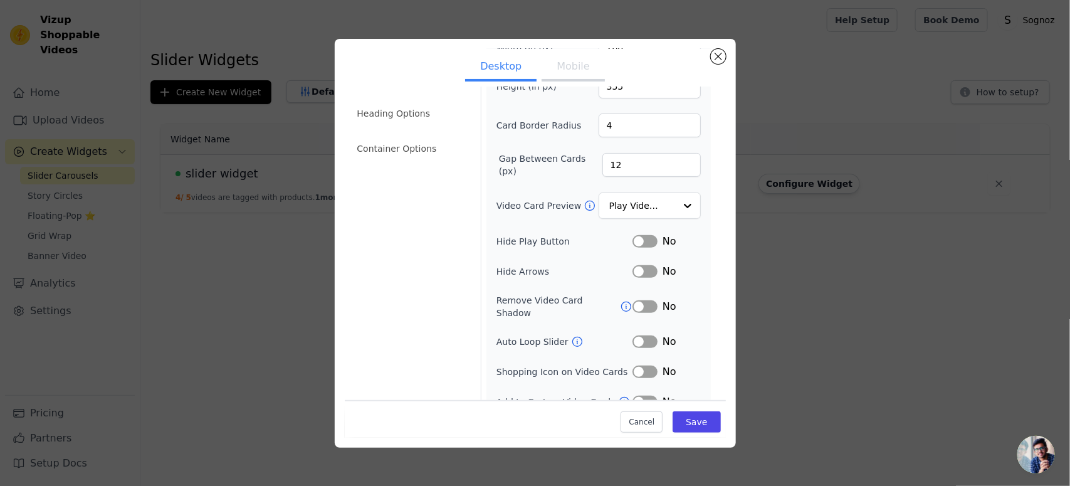
scroll to position [104, 0]
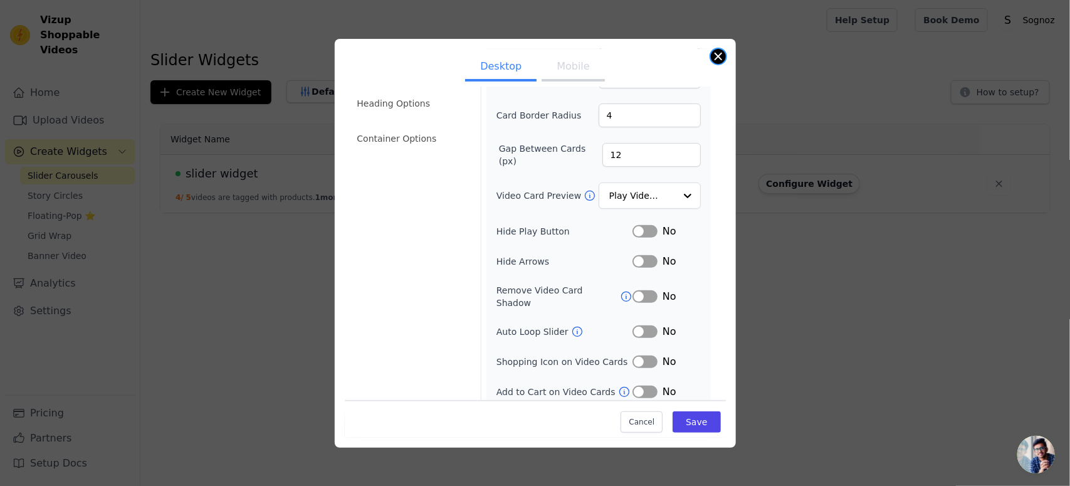
click at [720, 54] on button "Close modal" at bounding box center [718, 56] width 15 height 15
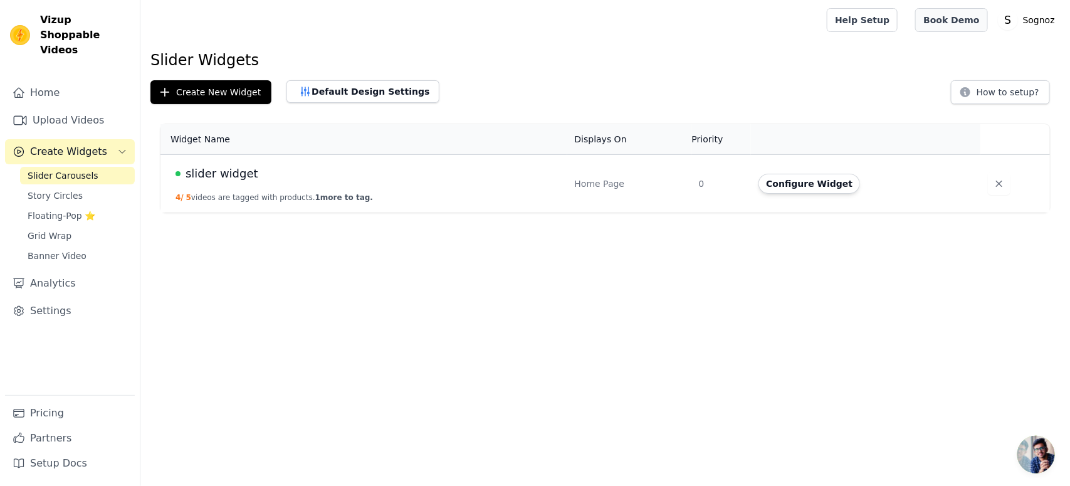
click at [966, 22] on link "Book Demo" at bounding box center [951, 20] width 72 height 24
click at [1031, 23] on p "Sognoz" at bounding box center [1039, 20] width 42 height 23
click at [964, 52] on link "Settings" at bounding box center [1000, 52] width 120 height 23
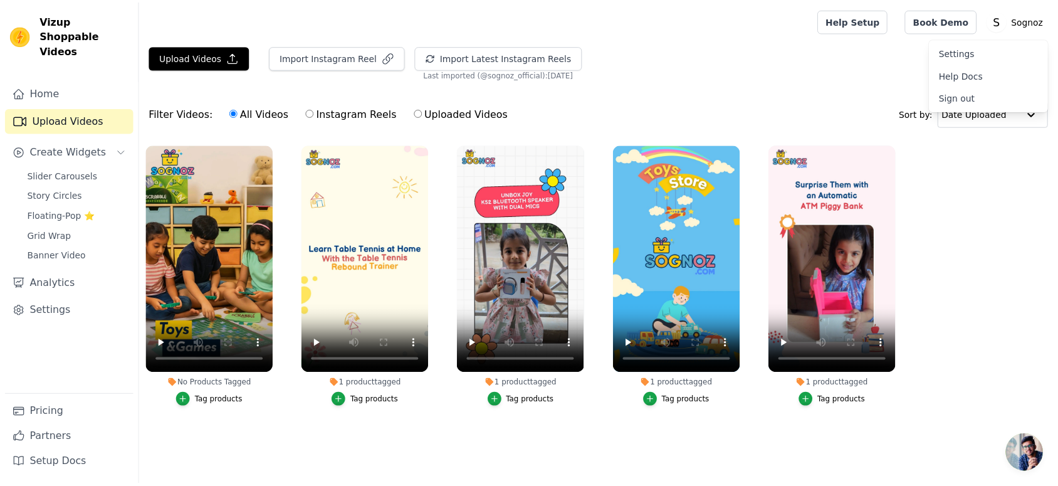
scroll to position [111, 0]
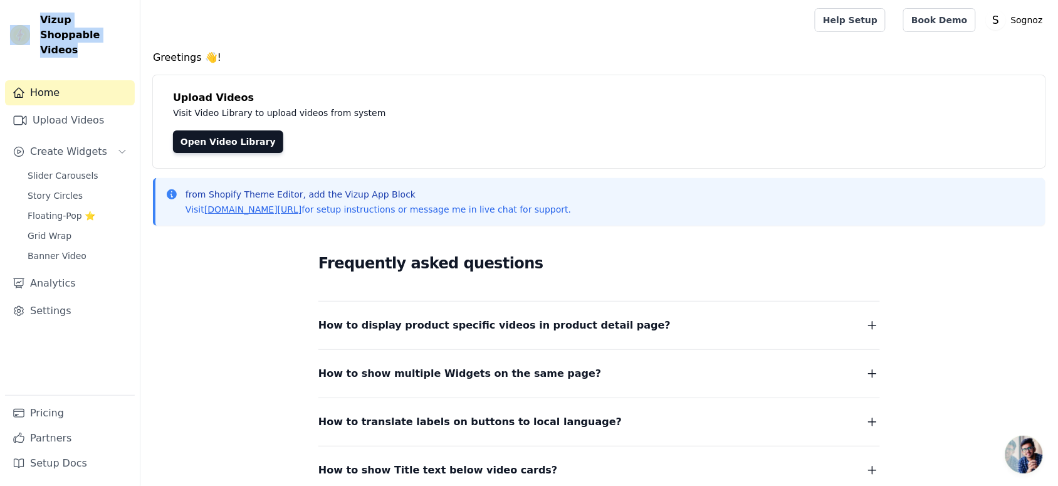
drag, startPoint x: 86, startPoint y: 39, endPoint x: 26, endPoint y: 29, distance: 60.3
click at [26, 29] on div "Vizup Shoppable Videos" at bounding box center [70, 35] width 140 height 45
copy div "Vizup Shoppable Videos"
